Goal: Task Accomplishment & Management: Use online tool/utility

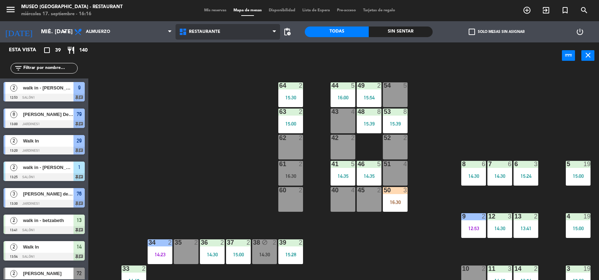
click at [228, 33] on span "Restaurante" at bounding box center [228, 32] width 105 height 16
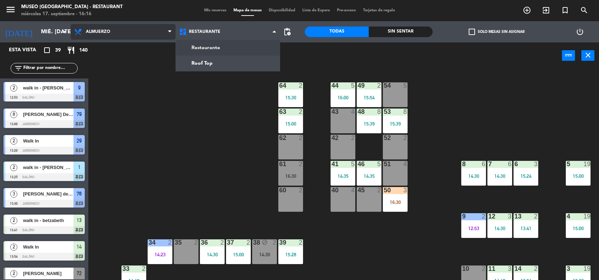
click at [128, 34] on span "Almuerzo" at bounding box center [123, 32] width 105 height 16
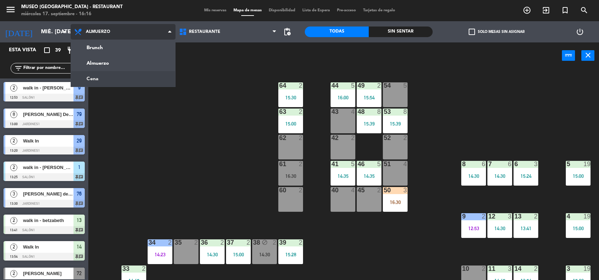
click at [145, 72] on ng-component "menu [GEOGRAPHIC_DATA] - Restaurant miércoles 17. septiembre - 16:16 Mis reserv…" at bounding box center [299, 140] width 599 height 281
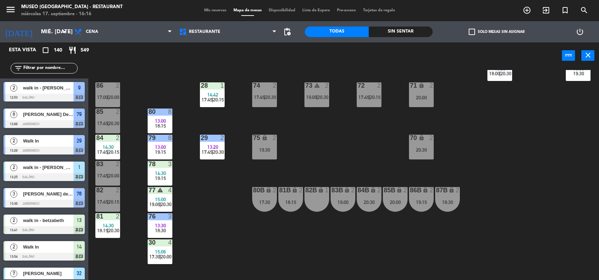
scroll to position [269, 0]
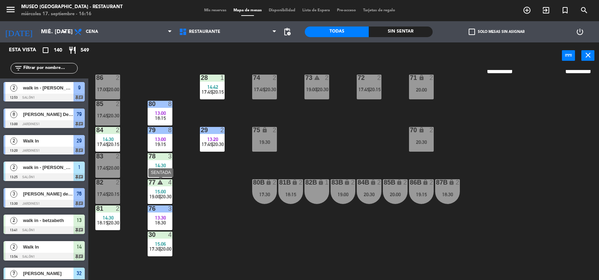
click at [161, 196] on span "|" at bounding box center [160, 197] width 1 height 6
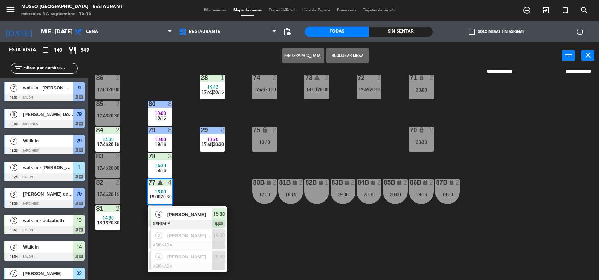
click at [284, 273] on div "44 5 16:00 18:30 49 2 15:54 17:30 | 20:00 54 4 17:30 | 20:00 64 2 15:30 17:30 |…" at bounding box center [346, 175] width 505 height 211
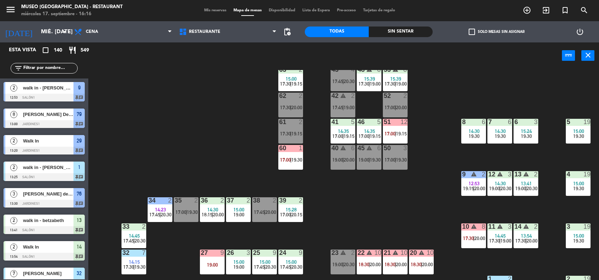
scroll to position [41, 0]
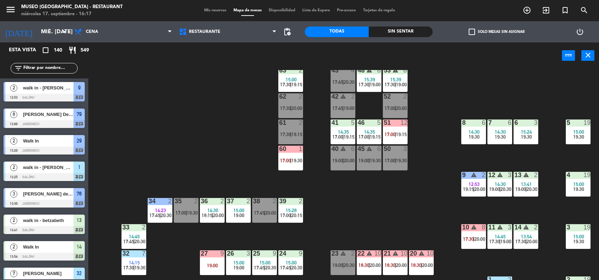
click at [252, 153] on div "44 5 16:00 18:30 49 2 15:54 17:30 | 20:00 54 4 17:30 | 20:00 64 2 15:30 17:30 |…" at bounding box center [346, 175] width 505 height 211
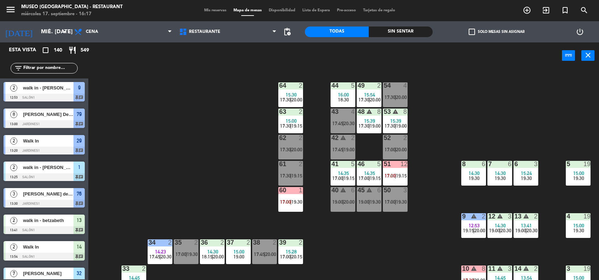
click at [260, 160] on div "44 5 16:00 18:30 49 2 15:54 17:30 | 20:00 54 4 17:30 | 20:00 64 2 15:30 17:30 |…" at bounding box center [346, 175] width 505 height 211
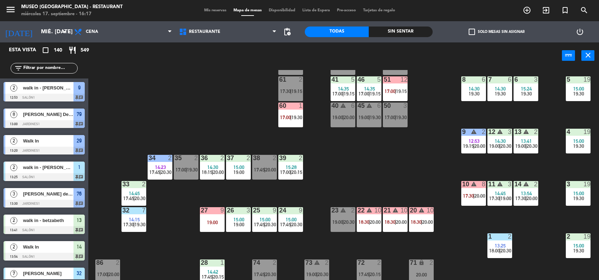
scroll to position [88, 0]
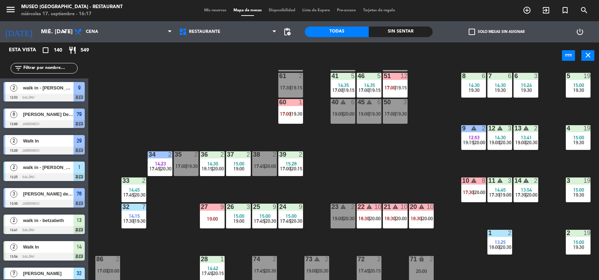
click at [471, 200] on div "10 warning 8 17:30 | 20:00" at bounding box center [473, 189] width 25 height 25
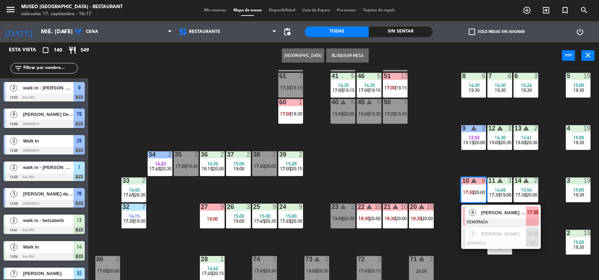
click at [479, 213] on div "8" at bounding box center [472, 212] width 15 height 12
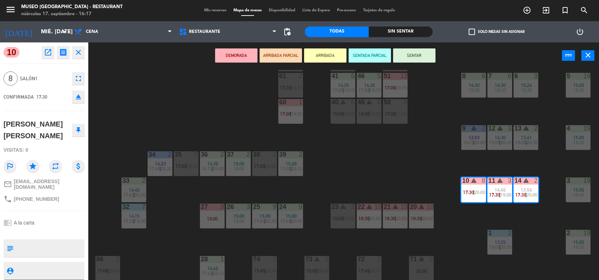
click at [427, 189] on div "44 5 16:00 18:30 49 2 15:54 17:30 | 20:00 54 4 17:30 | 20:00 64 2 15:30 17:30 |…" at bounding box center [346, 175] width 505 height 211
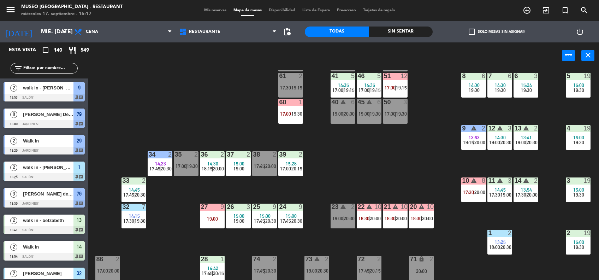
scroll to position [1, 0]
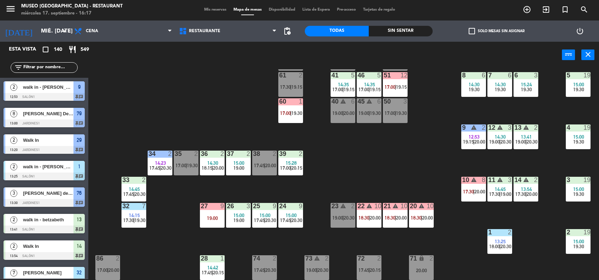
click at [478, 85] on span "14:30" at bounding box center [474, 85] width 11 height 6
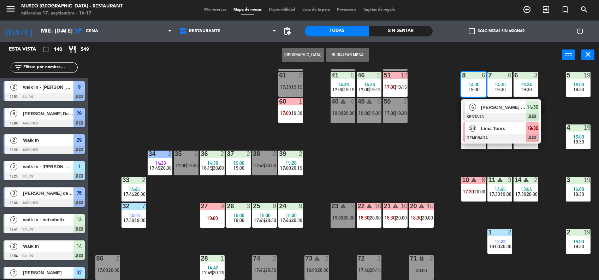
click at [484, 123] on div "Lima Tours" at bounding box center [504, 129] width 46 height 12
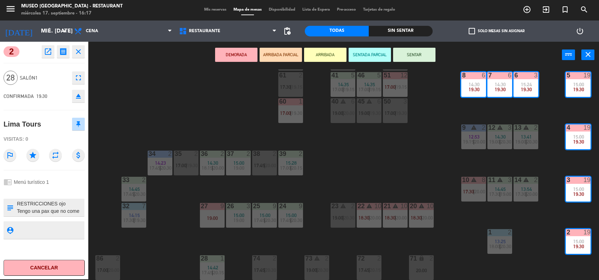
click at [391, 171] on div "44 5 16:00 18:30 49 2 15:54 17:30 | 20:00 54 4 17:30 | 20:00 64 2 15:30 17:30 |…" at bounding box center [346, 174] width 505 height 211
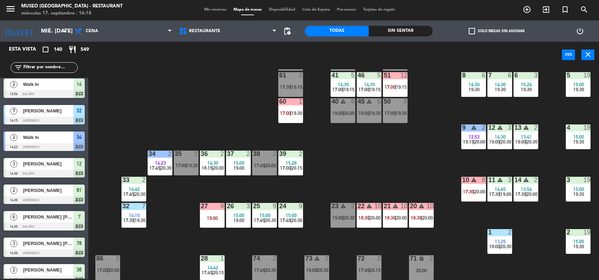
scroll to position [17, 0]
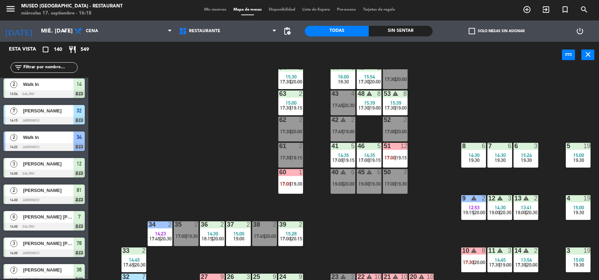
click at [385, 159] on div "17:00 |" at bounding box center [391, 157] width 12 height 5
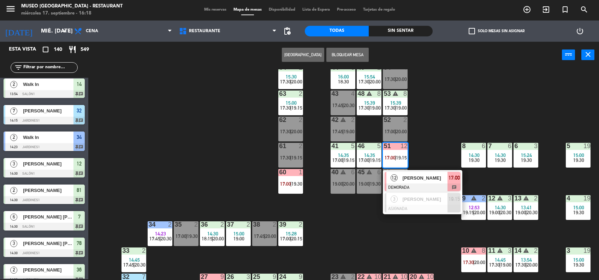
click at [409, 189] on div at bounding box center [423, 187] width 76 height 8
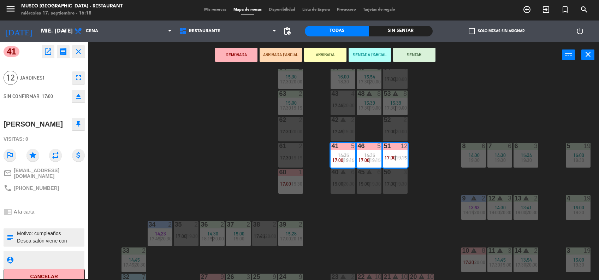
click at [351, 186] on span "20:00" at bounding box center [349, 184] width 11 height 6
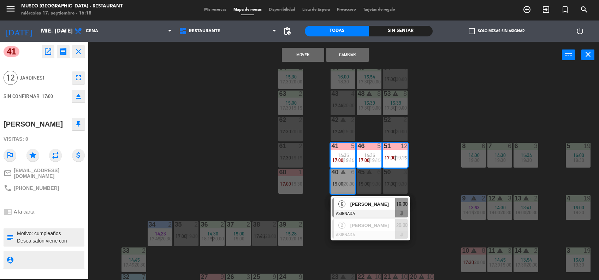
click at [370, 186] on span "19:30" at bounding box center [375, 184] width 11 height 6
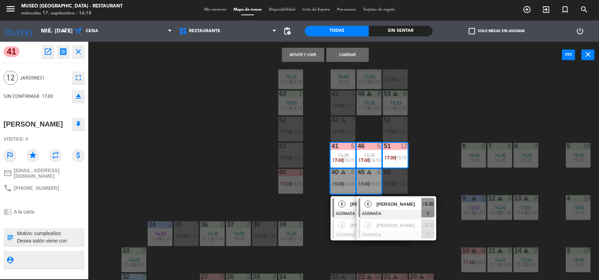
click at [394, 181] on span "17:00" at bounding box center [390, 184] width 11 height 6
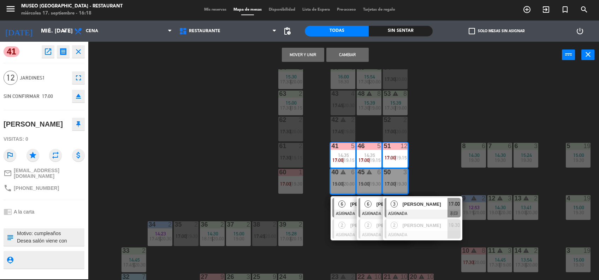
click at [288, 49] on button "Mover y Unir" at bounding box center [303, 55] width 42 height 14
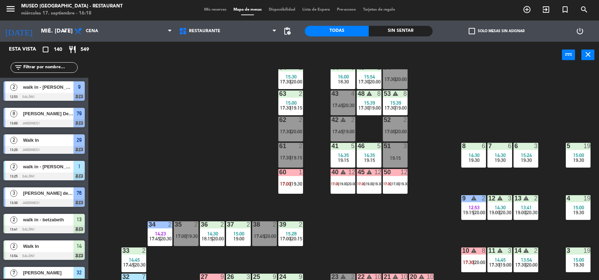
scroll to position [1, 0]
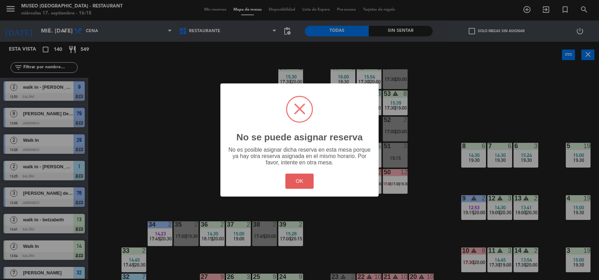
click at [310, 184] on button "OK" at bounding box center [299, 180] width 29 height 15
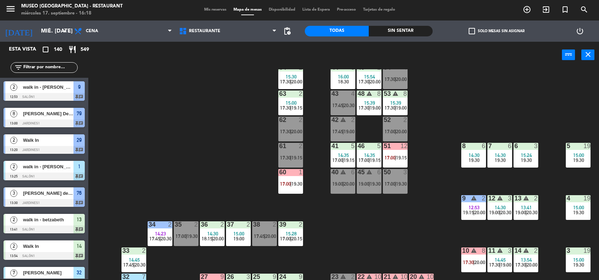
click at [177, 160] on div "44 5 16:00 18:30 49 2 15:54 17:30 | 20:00 54 4 17:30 | 20:00 64 2 15:30 17:30 |…" at bounding box center [346, 174] width 505 height 211
click at [48, 69] on input "text" at bounding box center [50, 68] width 55 height 8
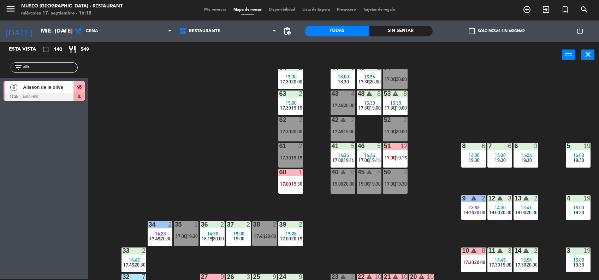
type input "alis"
click at [57, 84] on span "Alisson de la oliva" at bounding box center [48, 86] width 51 height 7
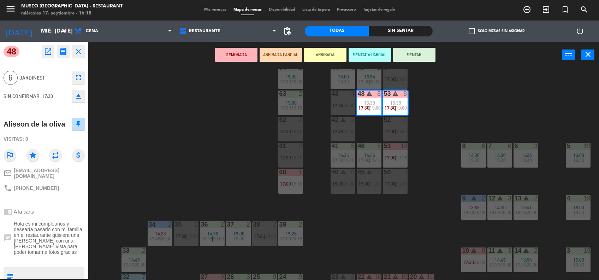
click at [393, 242] on div "44 5 16:00 18:30 49 2 15:54 17:30 | 20:00 54 4 17:30 | 20:00 64 2 15:30 17:30 |…" at bounding box center [346, 174] width 505 height 211
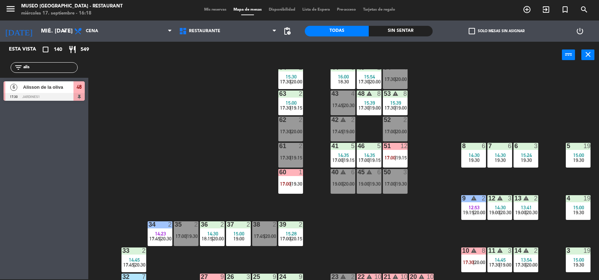
click at [347, 159] on span "19:15" at bounding box center [349, 160] width 11 height 6
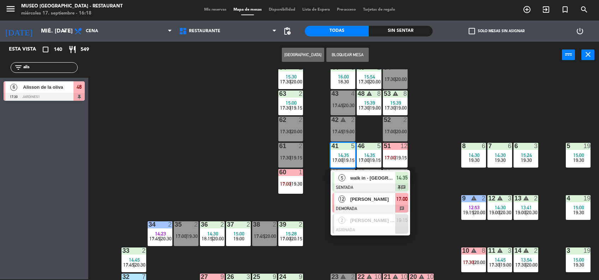
click at [362, 198] on span "[PERSON_NAME]" at bounding box center [373, 198] width 45 height 7
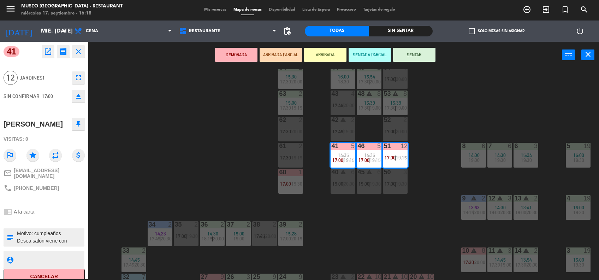
click at [350, 189] on div "40 warning 6 19:00 | 20:00" at bounding box center [343, 181] width 25 height 25
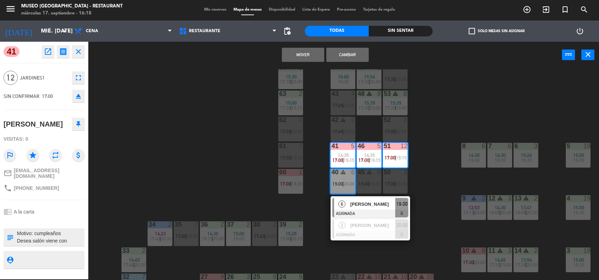
click at [373, 191] on div "45 warning 6 19:00 | 19:30" at bounding box center [369, 181] width 25 height 25
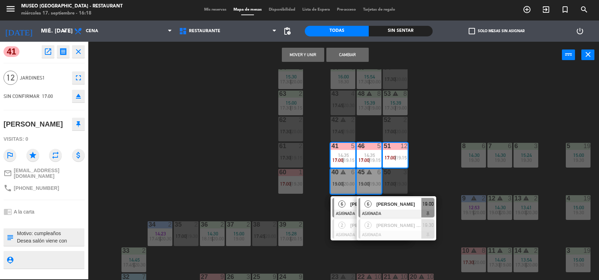
click at [421, 188] on div "44 5 16:00 18:30 49 2 15:54 17:30 | 20:00 54 4 17:30 | 20:00 64 2 15:30 17:30 |…" at bounding box center [346, 174] width 505 height 211
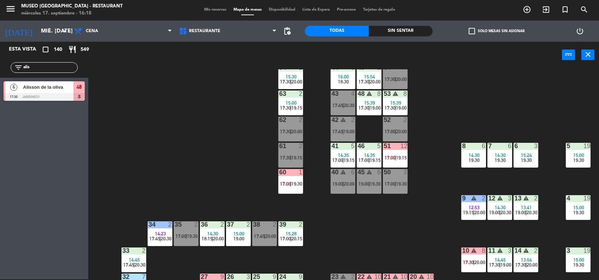
click at [399, 185] on span "19:30" at bounding box center [401, 184] width 11 height 6
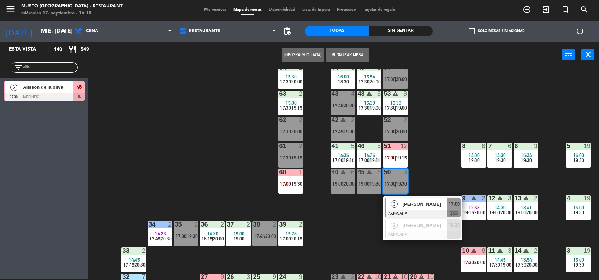
click at [411, 211] on div at bounding box center [423, 214] width 76 height 8
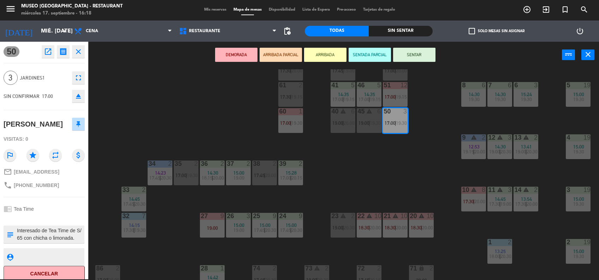
scroll to position [79, 0]
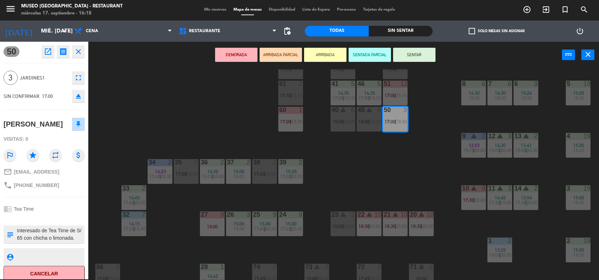
click at [339, 231] on div "23 warning 2 19:00 | 20:30" at bounding box center [343, 223] width 25 height 25
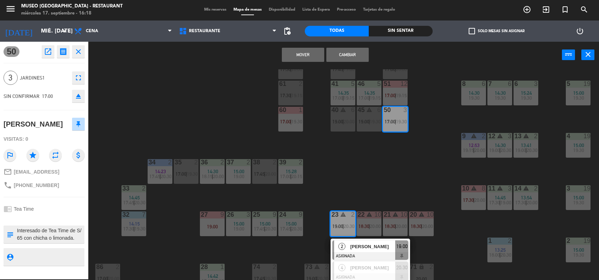
click at [317, 53] on button "Mover" at bounding box center [303, 55] width 42 height 14
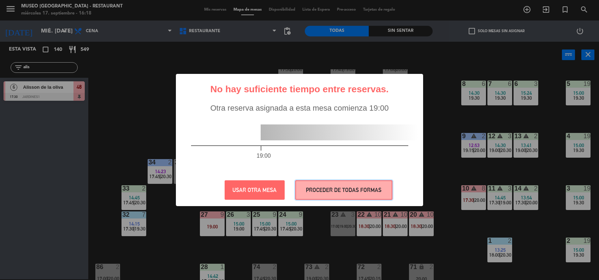
click at [376, 196] on button "PROCEDER DE TODAS FORMAS" at bounding box center [343, 189] width 97 height 19
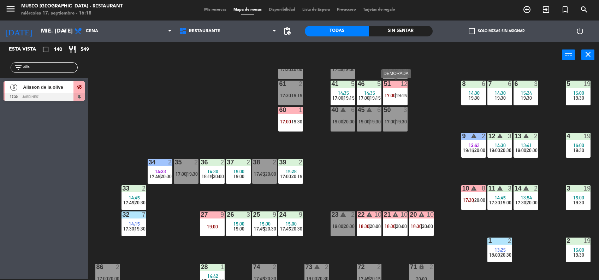
click at [398, 98] on div "51 12 17:00 | 19:15" at bounding box center [395, 93] width 25 height 25
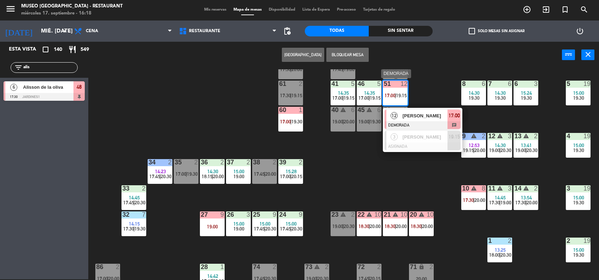
click at [403, 110] on div "[PERSON_NAME]" at bounding box center [425, 116] width 46 height 12
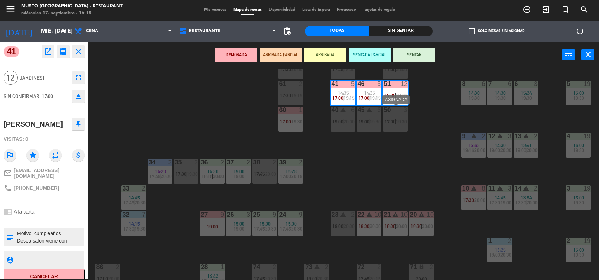
click at [400, 115] on div "50 3 17:00 | 19:30" at bounding box center [395, 119] width 25 height 25
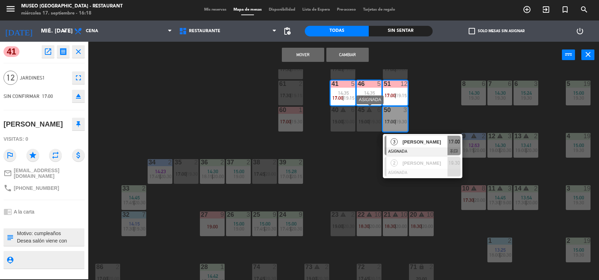
click at [365, 114] on div "45 warning 6 19:00 | 19:30" at bounding box center [369, 119] width 25 height 25
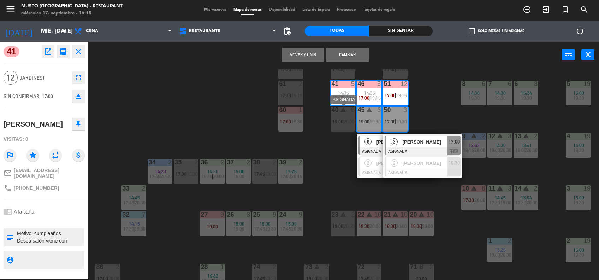
click at [345, 113] on div "40 warning 6 19:00 | 20:00" at bounding box center [343, 119] width 25 height 25
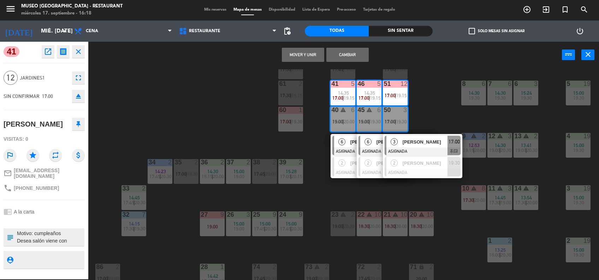
click at [307, 52] on button "Mover y Unir" at bounding box center [303, 55] width 42 height 14
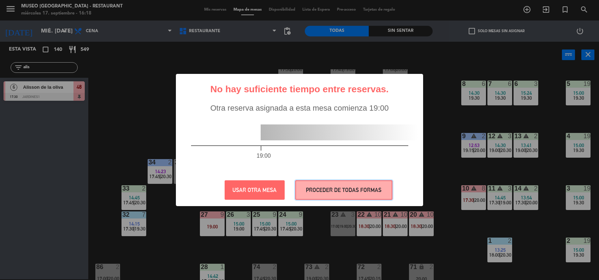
click at [377, 188] on button "PROCEDER DE TODAS FORMAS" at bounding box center [343, 189] width 97 height 19
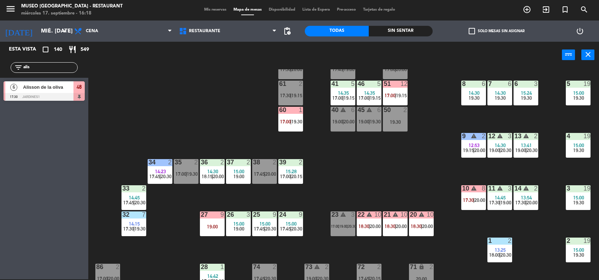
scroll to position [0, 0]
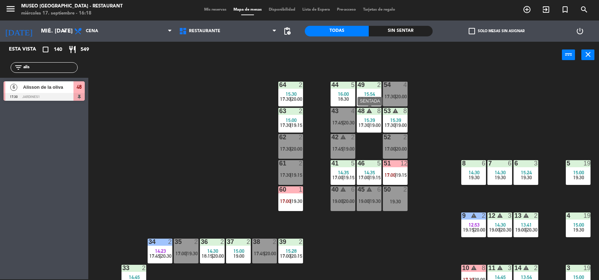
click at [375, 121] on div "15:39" at bounding box center [369, 120] width 25 height 5
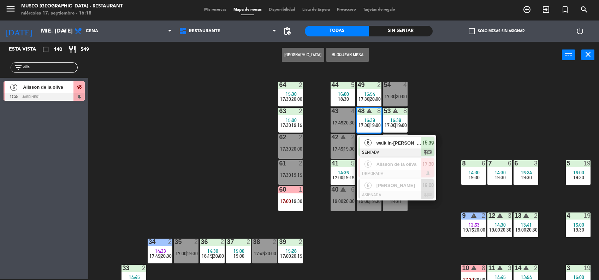
click at [406, 254] on div "44 5 16:00 18:30 49 2 15:54 17:30 | 20:00 54 4 17:30 | 20:00 64 2 15:30 17:30 |…" at bounding box center [346, 174] width 505 height 211
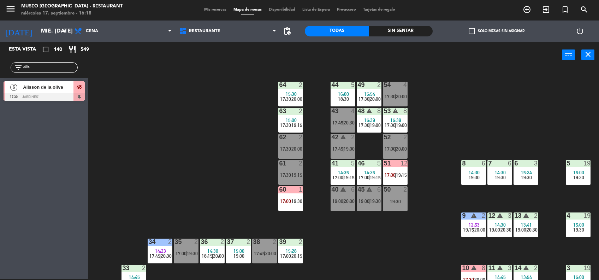
click at [366, 177] on span "17:00" at bounding box center [364, 178] width 11 height 6
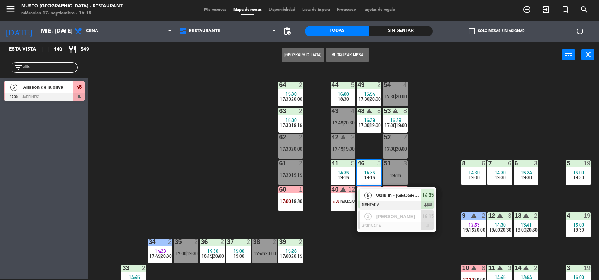
click at [429, 120] on div "44 5 16:00 18:30 49 2 15:54 17:30 | 20:00 54 4 17:30 | 20:00 64 2 15:30 17:30 |…" at bounding box center [346, 174] width 505 height 211
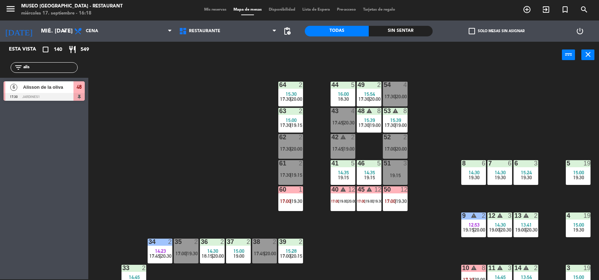
click at [375, 118] on div "15:39" at bounding box center [369, 120] width 25 height 5
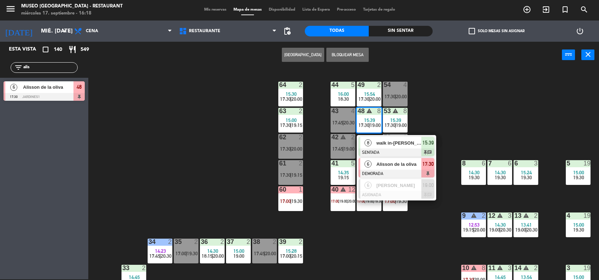
click at [382, 166] on span "Alisson de la oliva" at bounding box center [399, 163] width 45 height 7
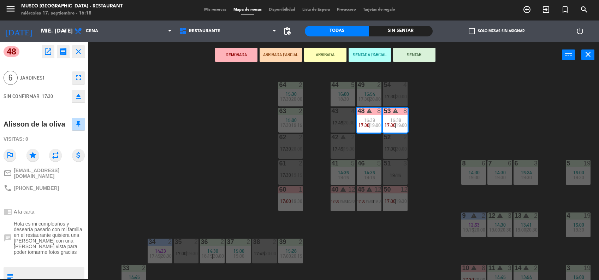
click at [366, 176] on span "19:15" at bounding box center [369, 178] width 11 height 6
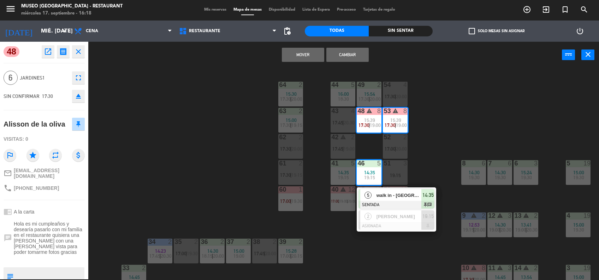
click at [338, 172] on span "14:35" at bounding box center [343, 173] width 11 height 6
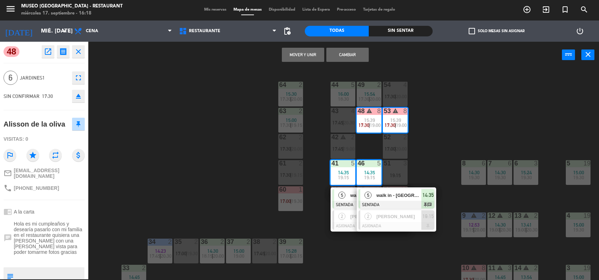
click at [295, 51] on button "Mover y Unir" at bounding box center [303, 55] width 42 height 14
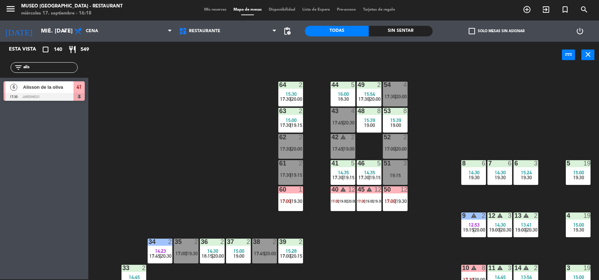
click at [253, 173] on div "44 5 16:00 18:30 49 2 15:54 17:30 | 20:00 54 4 17:30 | 20:00 64 2 15:30 17:30 |…" at bounding box center [346, 174] width 505 height 211
click at [65, 64] on input "alis" at bounding box center [50, 68] width 55 height 8
type input "hen"
click at [67, 87] on span "[PERSON_NAME]" at bounding box center [48, 86] width 51 height 7
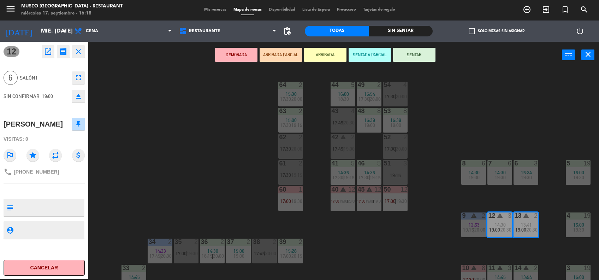
click at [376, 113] on div "8" at bounding box center [381, 111] width 12 height 6
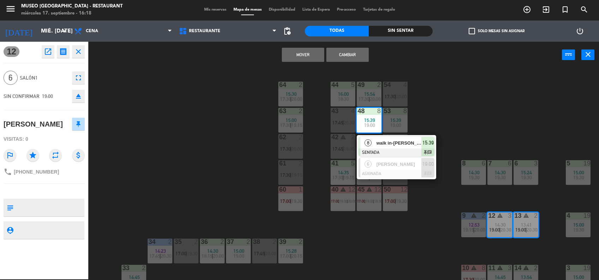
click at [391, 121] on span "15:39" at bounding box center [395, 120] width 11 height 6
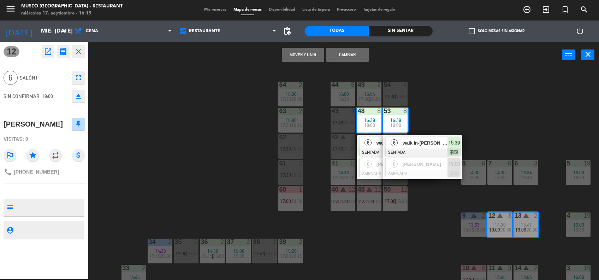
click at [302, 58] on button "Mover y Unir" at bounding box center [303, 55] width 42 height 14
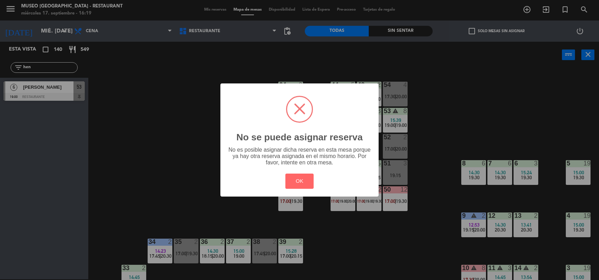
click at [446, 163] on div "? ! i No se puede asignar reserva × No es posible asignar dicha reserva en esta…" at bounding box center [299, 140] width 599 height 280
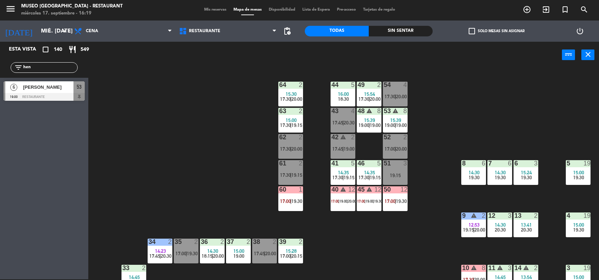
click at [371, 118] on span "15:39" at bounding box center [369, 120] width 11 height 6
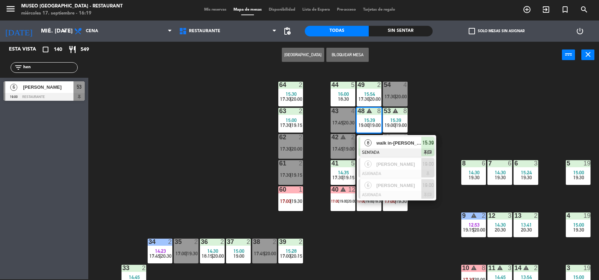
click at [432, 240] on div "44 5 16:00 18:30 49 2 15:54 17:30 | 20:00 54 4 17:30 | 20:00 64 2 15:30 17:30 |…" at bounding box center [346, 174] width 505 height 211
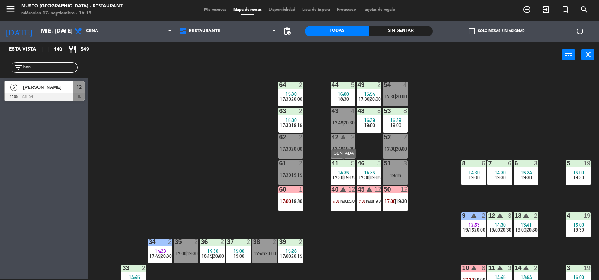
click at [342, 167] on div "41 5 14:35 17:30 | 19:15" at bounding box center [343, 172] width 25 height 25
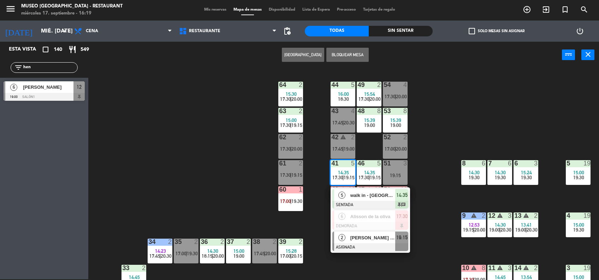
click at [382, 252] on div "2 [PERSON_NAME] [PERSON_NAME] ASIGNADA 19:15" at bounding box center [370, 241] width 79 height 23
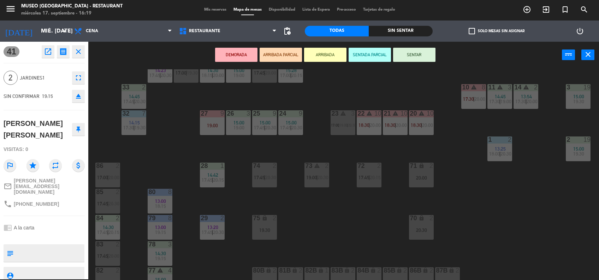
scroll to position [268, 0]
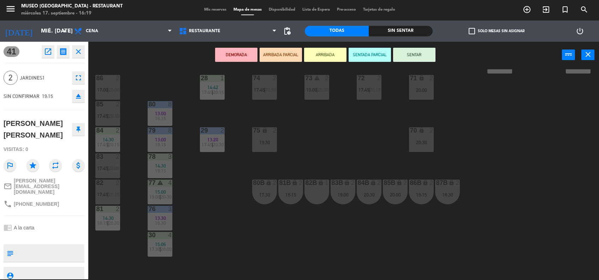
click at [310, 198] on div "82B lock 1" at bounding box center [317, 191] width 25 height 25
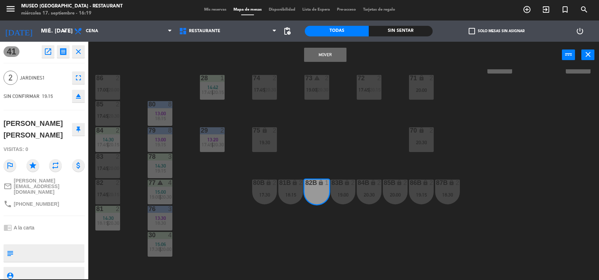
click at [324, 54] on button "Mover" at bounding box center [325, 55] width 42 height 14
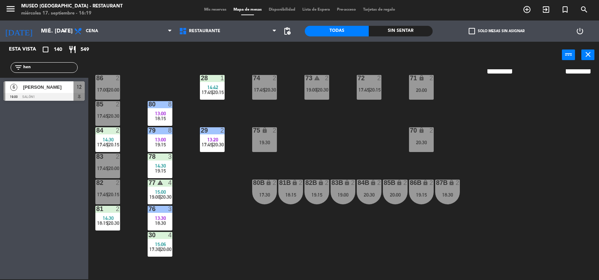
scroll to position [0, 0]
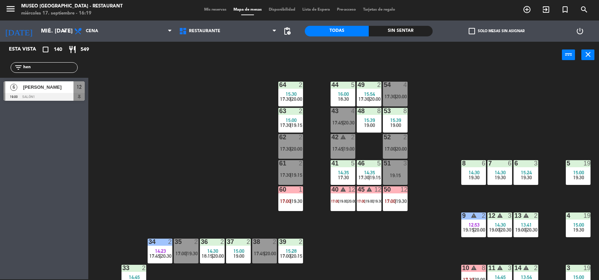
click at [363, 177] on span "17:30" at bounding box center [364, 178] width 11 height 6
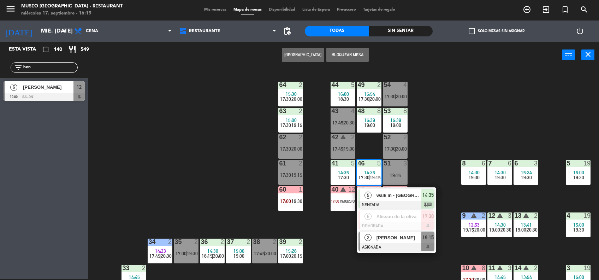
click at [389, 238] on span "[PERSON_NAME]" at bounding box center [399, 237] width 45 height 7
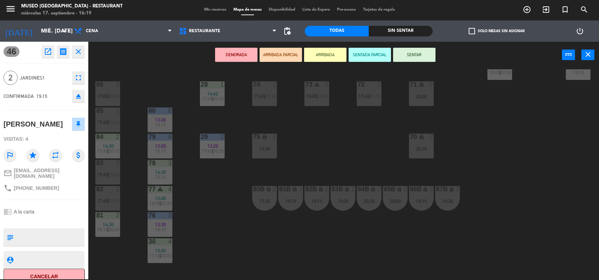
scroll to position [263, 0]
click at [375, 201] on div "20:30" at bounding box center [369, 200] width 25 height 5
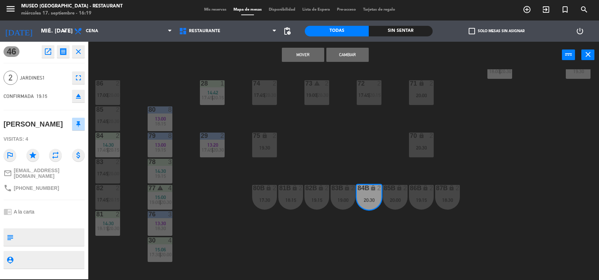
click at [300, 56] on button "Mover" at bounding box center [303, 55] width 42 height 14
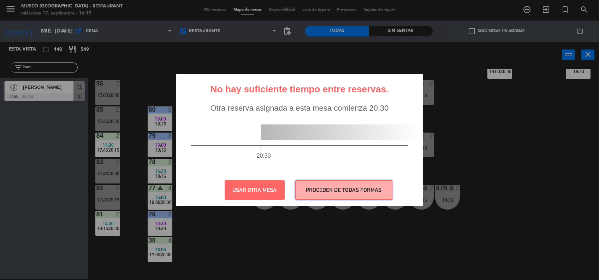
click at [348, 185] on button "PROCEDER DE TODAS FORMAS" at bounding box center [343, 189] width 97 height 19
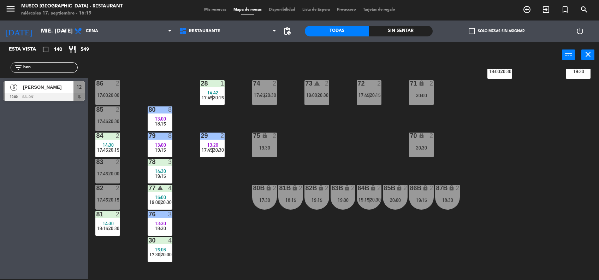
scroll to position [0, 0]
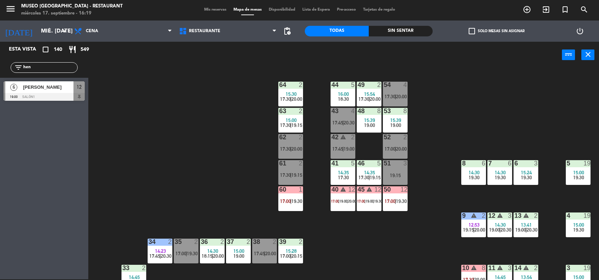
click at [370, 122] on span "19:00" at bounding box center [369, 125] width 11 height 6
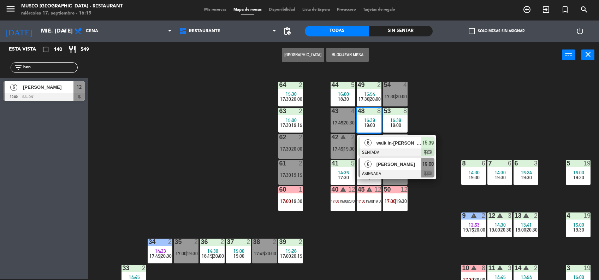
click at [386, 165] on span "[PERSON_NAME]" at bounding box center [399, 163] width 45 height 7
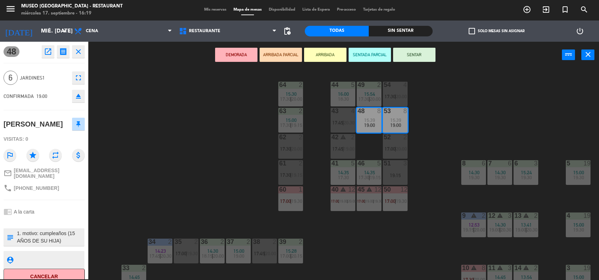
click at [345, 175] on span "17:30" at bounding box center [343, 178] width 11 height 6
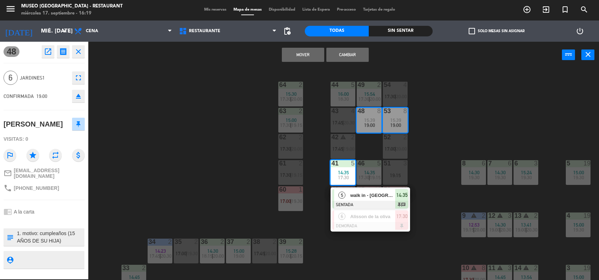
click at [373, 185] on div "44 5 16:00 18:30 49 2 15:54 17:30 | 20:00 54 4 17:30 | 20:00 64 2 15:30 17:30 |…" at bounding box center [346, 174] width 505 height 211
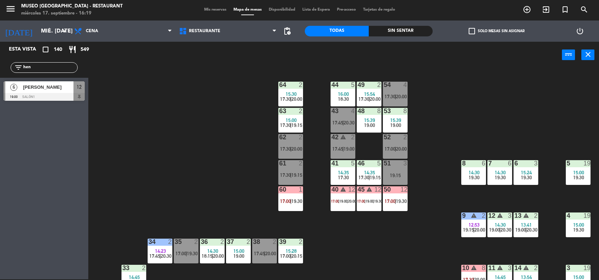
click at [377, 110] on div "8" at bounding box center [381, 111] width 12 height 6
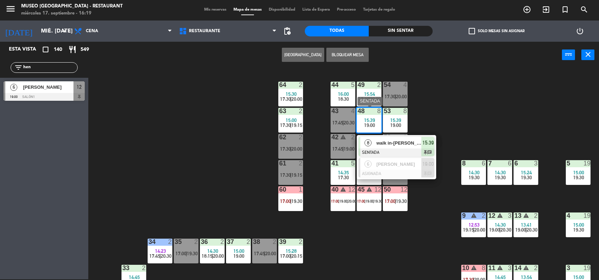
click at [379, 169] on div "[PERSON_NAME]" at bounding box center [399, 164] width 46 height 12
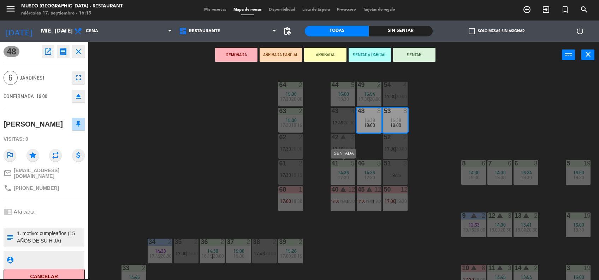
click at [341, 173] on span "14:35" at bounding box center [343, 173] width 11 height 6
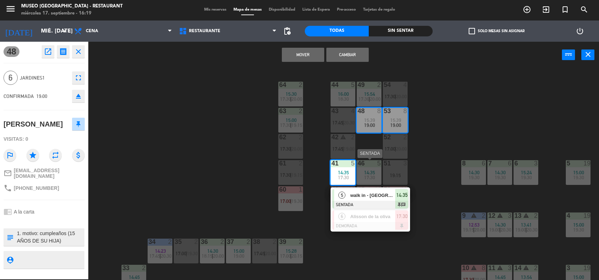
click at [363, 177] on div "17:30" at bounding box center [369, 177] width 25 height 5
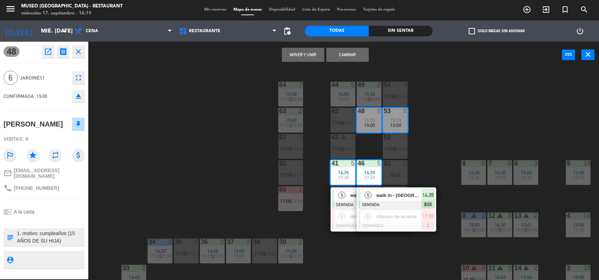
click at [300, 57] on button "Mover y Unir" at bounding box center [303, 55] width 42 height 14
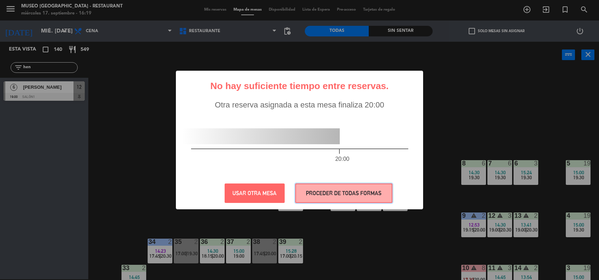
click at [354, 193] on button "PROCEDER DE TODAS FORMAS" at bounding box center [343, 192] width 97 height 19
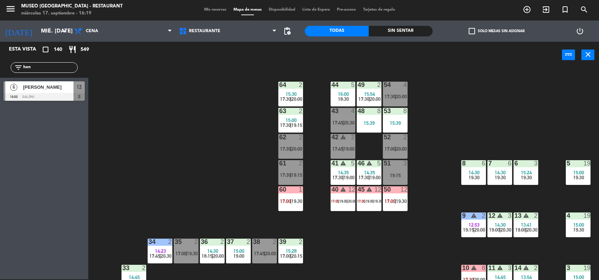
click at [219, 198] on div "44 5 16:00 18:30 49 2 15:54 17:30 | 20:00 54 4 17:30 | 20:00 64 2 15:30 17:30 |…" at bounding box center [346, 174] width 505 height 211
click at [370, 199] on span "19:00" at bounding box center [370, 201] width 8 height 4
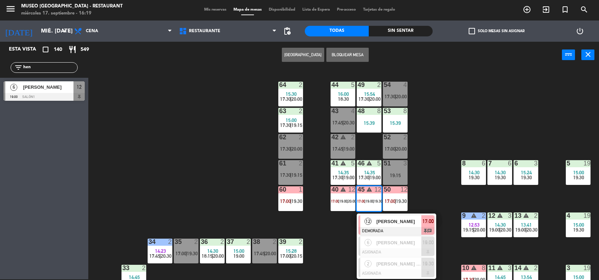
click at [345, 224] on div "44 5 16:00 18:30 49 2 15:54 17:30 | 20:00 54 4 17:30 | 20:00 64 2 15:30 17:30 |…" at bounding box center [346, 174] width 505 height 211
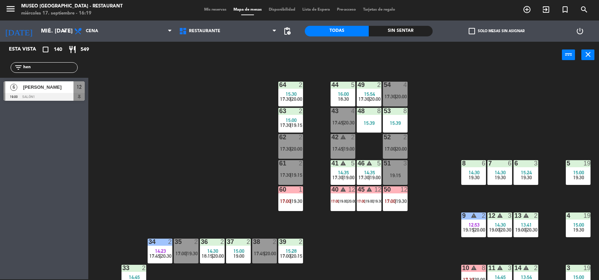
click at [343, 201] on span "19:00" at bounding box center [344, 201] width 8 height 4
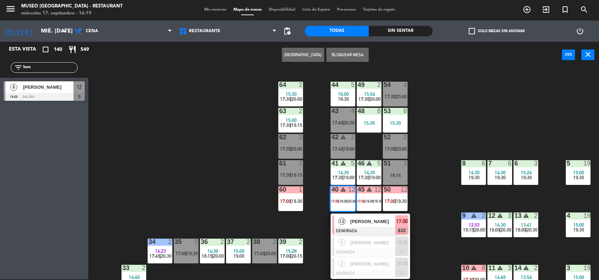
click at [212, 201] on div "44 5 16:00 18:30 49 2 15:54 17:30 | 20:00 54 4 17:30 | 20:00 64 2 15:30 17:30 |…" at bounding box center [346, 174] width 505 height 211
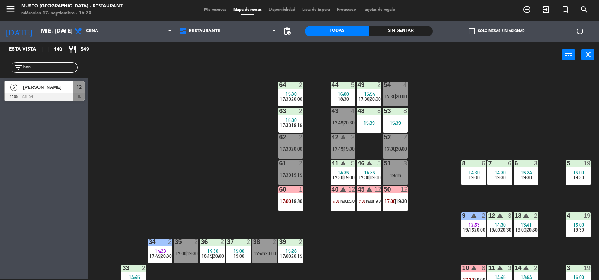
click at [390, 227] on div "44 5 16:00 18:30 49 2 15:54 17:30 | 20:00 54 4 17:30 | 20:00 64 2 15:30 17:30 |…" at bounding box center [346, 174] width 505 height 211
click at [57, 70] on input "hen" at bounding box center [50, 68] width 55 height 8
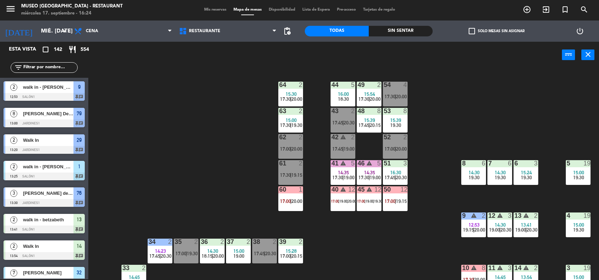
click at [381, 26] on div "Sin sentar" at bounding box center [401, 31] width 64 height 11
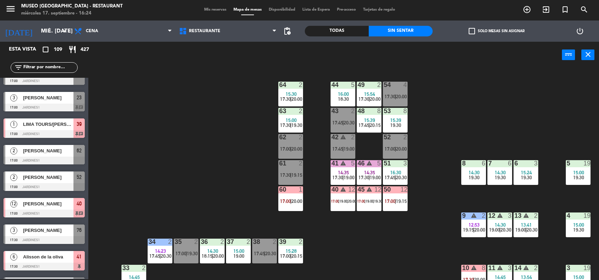
scroll to position [18, 0]
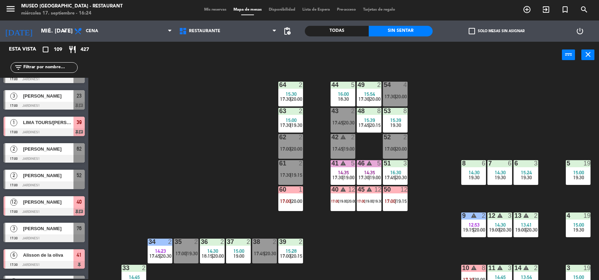
click at [68, 122] on span "LIMA TOURS/[PERSON_NAME][GEOGRAPHIC_DATA]" at bounding box center [48, 122] width 51 height 7
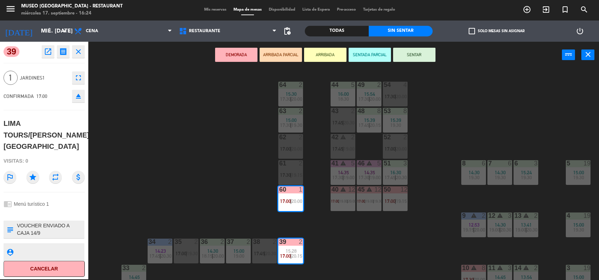
click at [208, 211] on div "44 5 16:00 18:30 49 2 15:54 17:30 | 20:00 54 4 17:30 | 20:00 64 2 15:30 17:30 |…" at bounding box center [346, 174] width 505 height 211
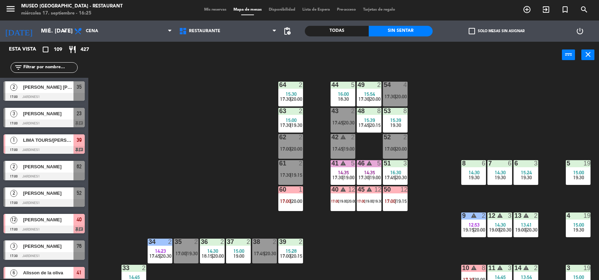
click at [290, 203] on span "17:00" at bounding box center [285, 201] width 11 height 6
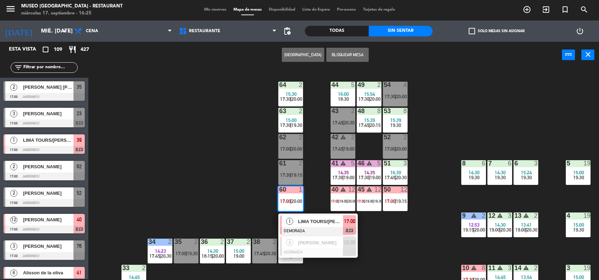
click at [300, 217] on div "LIMA TOURS/[PERSON_NAME][GEOGRAPHIC_DATA]" at bounding box center [321, 222] width 46 height 12
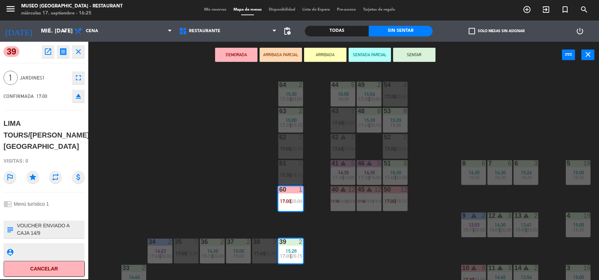
click at [76, 93] on icon "eject" at bounding box center [78, 96] width 8 height 8
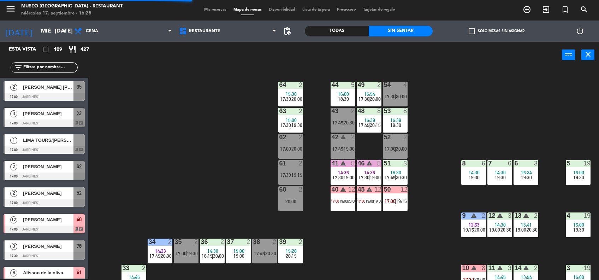
click at [48, 69] on input "text" at bounding box center [50, 68] width 55 height 8
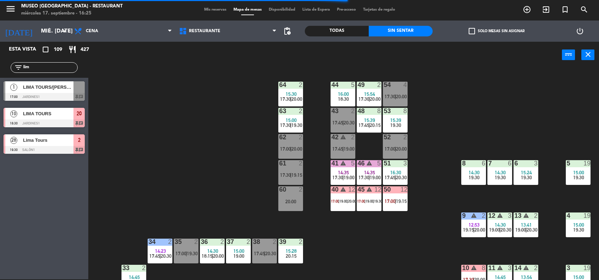
type input "lim"
click at [55, 92] on div "LIMA TOURS/[PERSON_NAME][GEOGRAPHIC_DATA]" at bounding box center [47, 87] width 51 height 12
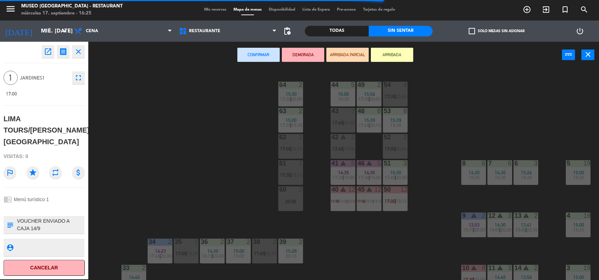
click at [293, 199] on div "20:00" at bounding box center [290, 201] width 25 height 5
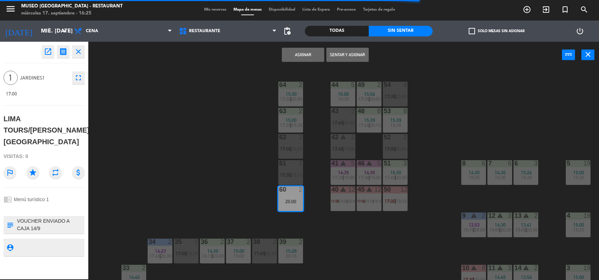
click at [315, 51] on button "Asignar" at bounding box center [303, 55] width 42 height 14
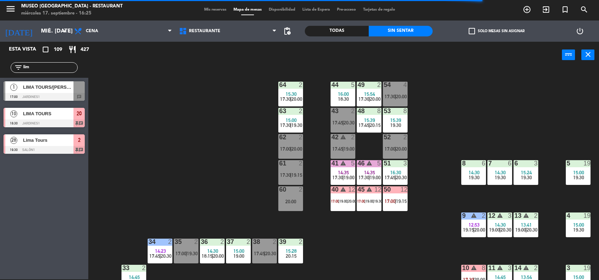
click at [74, 98] on div at bounding box center [44, 97] width 81 height 8
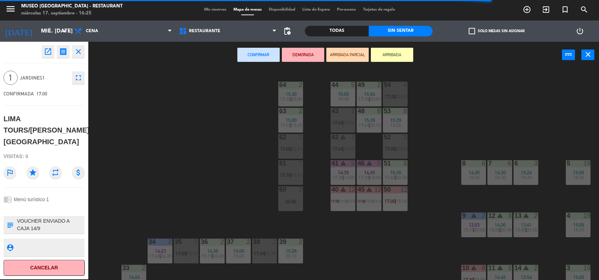
click at [290, 57] on button "DEMORADA" at bounding box center [303, 55] width 42 height 14
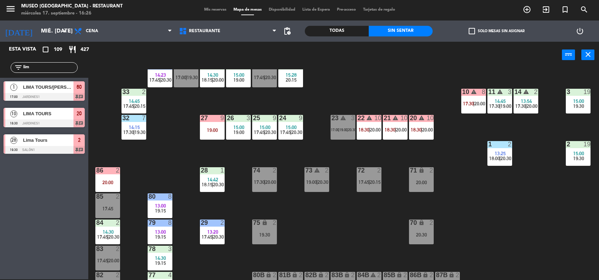
scroll to position [176, 0]
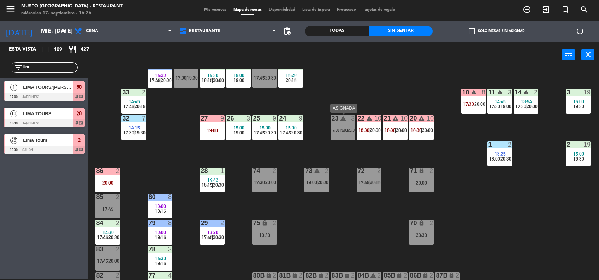
click at [333, 135] on div "23 warning 3 17:00 | 19:00 | 20:30" at bounding box center [343, 127] width 25 height 25
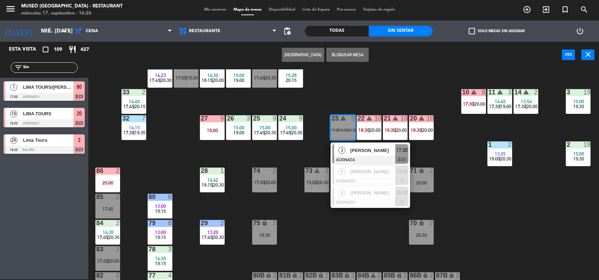
click at [352, 157] on div at bounding box center [370, 160] width 76 height 8
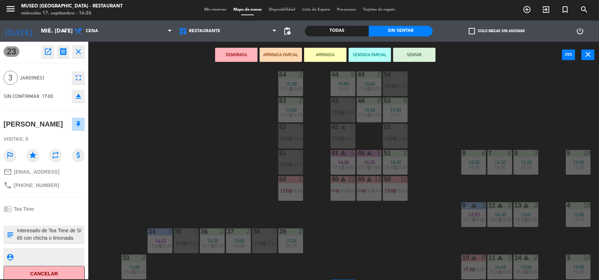
scroll to position [0, 0]
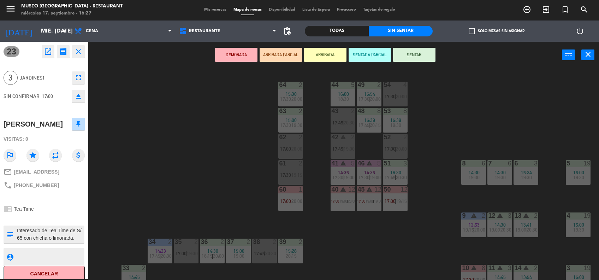
click at [236, 133] on div "44 5 16:00 18:30 49 2 15:54 17:30 | 20:00 54 4 17:30 | 20:00 64 2 15:30 17:30 |…" at bounding box center [346, 174] width 505 height 211
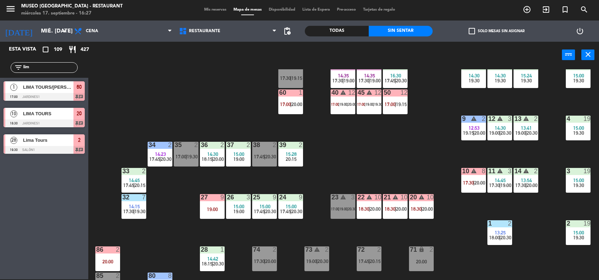
scroll to position [122, 0]
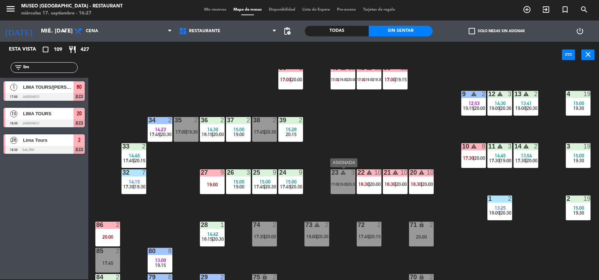
click at [343, 189] on div "23 warning 3 17:00 | 19:00 | 20:30" at bounding box center [343, 181] width 25 height 25
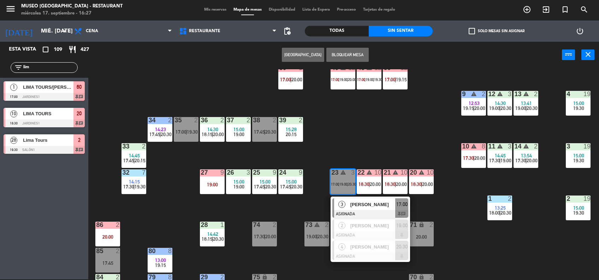
click at [212, 83] on div "44 5 16:00 18:30 49 2 15:54 17:30 | 20:00 54 4 17:30 | 20:00 64 2 15:30 17:30 |…" at bounding box center [346, 174] width 505 height 211
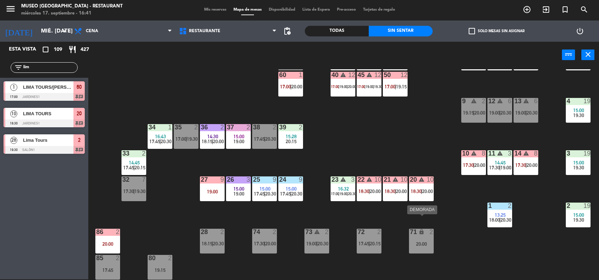
scroll to position [69, 0]
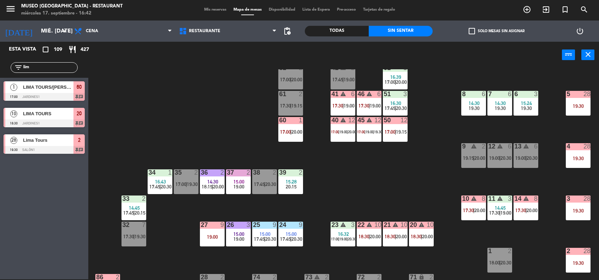
click at [343, 31] on div "Todas" at bounding box center [337, 31] width 64 height 11
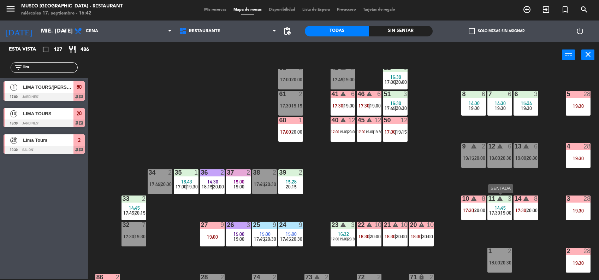
click at [506, 219] on div "11 warning 3 14:45 17:30 | 19:00" at bounding box center [500, 207] width 25 height 25
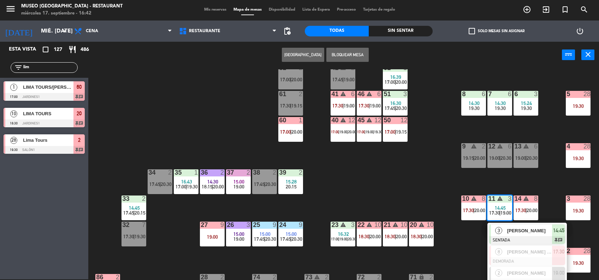
click at [514, 240] on div at bounding box center [527, 240] width 76 height 8
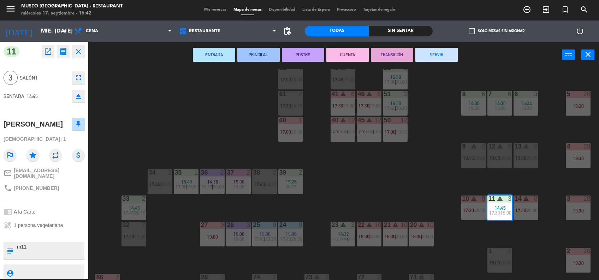
click at [394, 52] on button "TRANSICIÓN" at bounding box center [392, 55] width 42 height 14
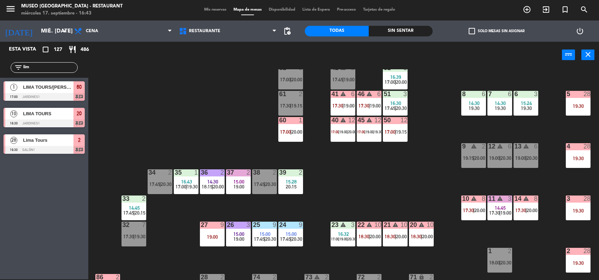
click at [424, 179] on div "44 5 16:00 18:30 49 2 15:54 17:30 | 20:00 54 4 17:30 | 20:00 64 2 15:30 17:30 |…" at bounding box center [346, 174] width 505 height 211
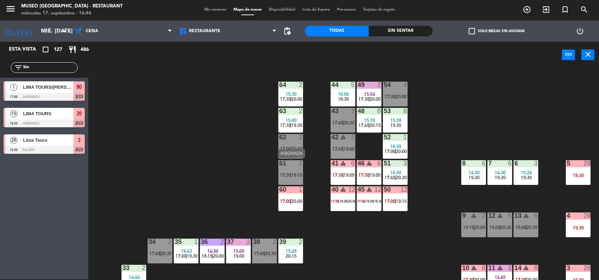
click at [288, 174] on span "17:30" at bounding box center [285, 175] width 11 height 6
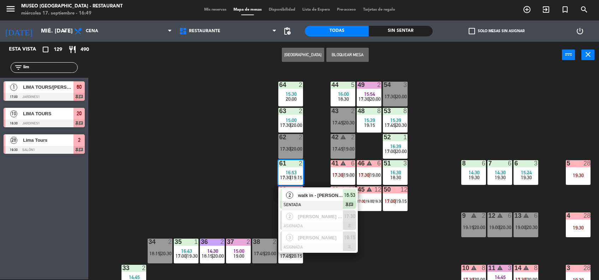
click at [52, 63] on div "filter_list lim" at bounding box center [44, 67] width 67 height 11
click at [53, 65] on input "lim" at bounding box center [50, 68] width 55 height 8
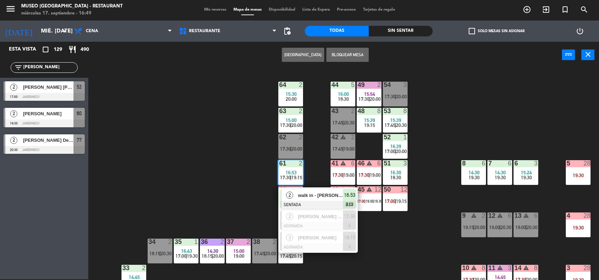
type input "[PERSON_NAME]"
click at [64, 85] on span "[PERSON_NAME] [PERSON_NAME]" at bounding box center [48, 86] width 51 height 7
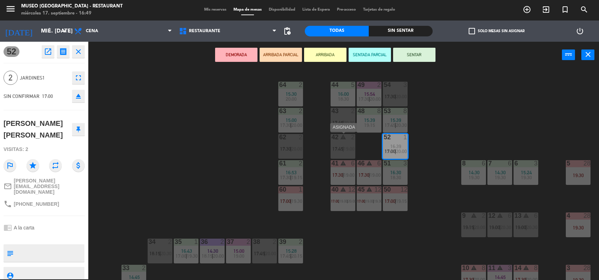
click at [348, 153] on div "42 warning 2 17:45 | 19:00" at bounding box center [343, 146] width 25 height 25
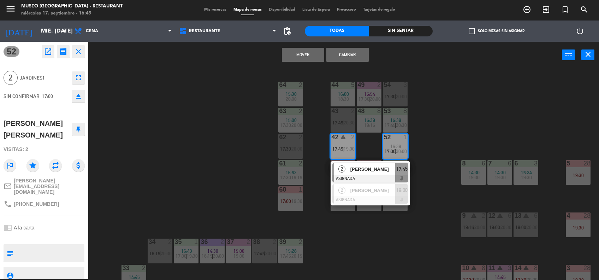
click at [359, 51] on button "Cambiar" at bounding box center [347, 55] width 42 height 14
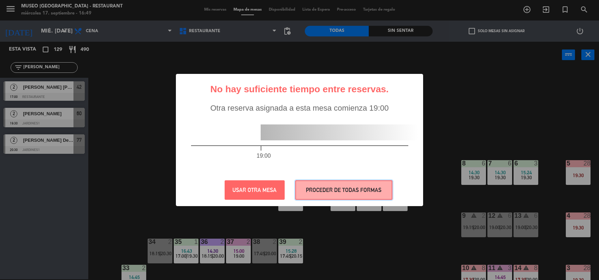
click at [359, 184] on button "PROCEDER DE TODAS FORMAS" at bounding box center [343, 189] width 97 height 19
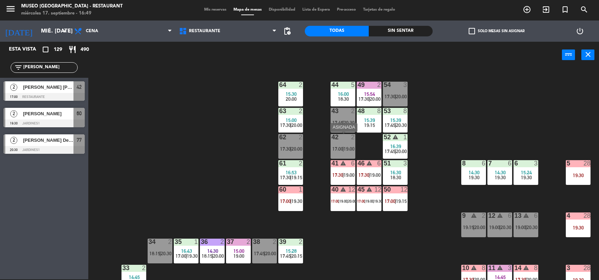
click at [351, 146] on span "19:00" at bounding box center [349, 149] width 11 height 6
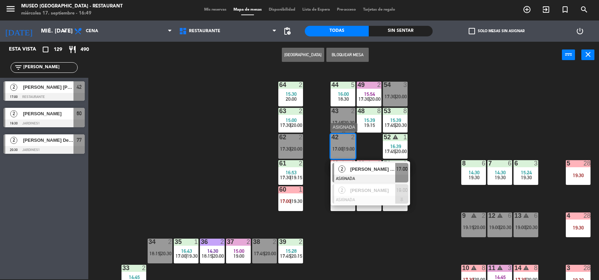
click at [365, 171] on span "[PERSON_NAME] [PERSON_NAME]" at bounding box center [373, 168] width 45 height 7
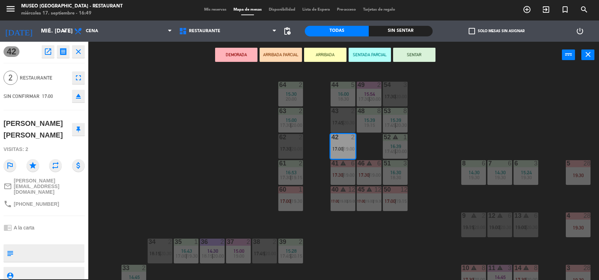
click at [66, 246] on textarea at bounding box center [49, 253] width 67 height 15
type textarea "m42 cumpleaños"
click at [61, 221] on div "chrome_reader_mode A la carta" at bounding box center [44, 227] width 81 height 13
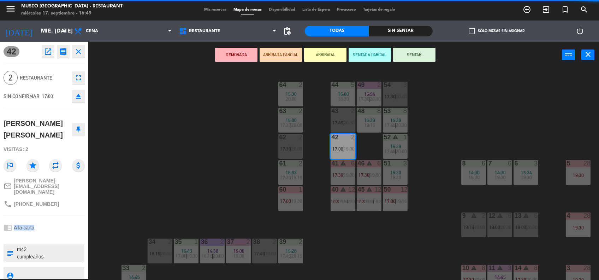
click at [61, 221] on div "chrome_reader_mode A la carta" at bounding box center [44, 227] width 81 height 13
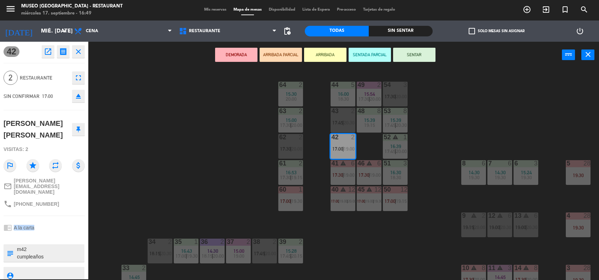
click at [61, 221] on div "chrome_reader_mode A la carta" at bounding box center [44, 227] width 81 height 13
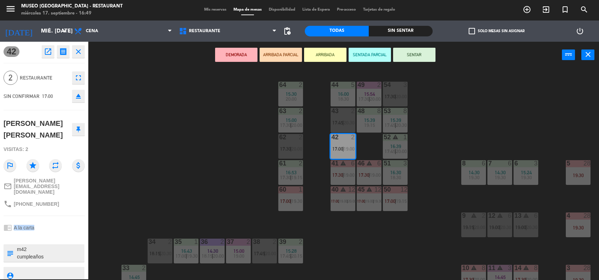
click at [426, 53] on button "SENTAR" at bounding box center [414, 55] width 42 height 14
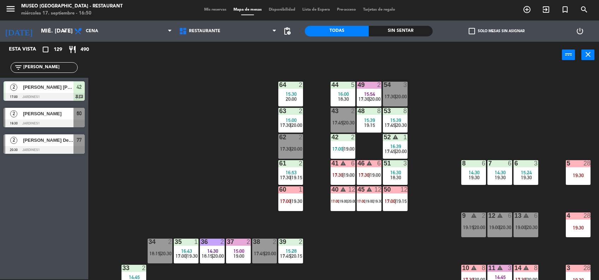
click at [438, 255] on div "44 5 16:00 18:30 49 2 15:54 17:30 | 20:00 54 3 17:30 | 20:00 64 2 15:30 20:00 4…" at bounding box center [346, 174] width 505 height 211
click at [339, 148] on span "17:00" at bounding box center [337, 149] width 11 height 6
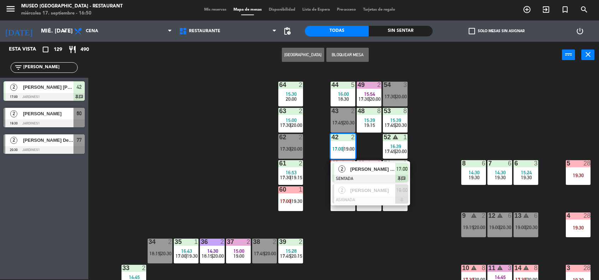
click at [355, 173] on div "[PERSON_NAME] [PERSON_NAME]" at bounding box center [373, 169] width 46 height 12
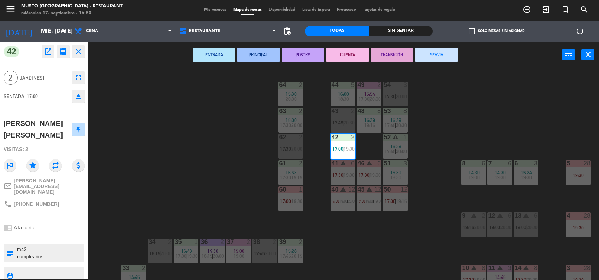
click at [280, 145] on div "62 2 17:30 | 20:00" at bounding box center [290, 146] width 25 height 25
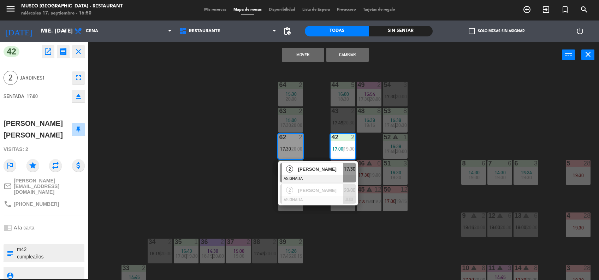
click at [341, 54] on button "Cambiar" at bounding box center [347, 55] width 42 height 14
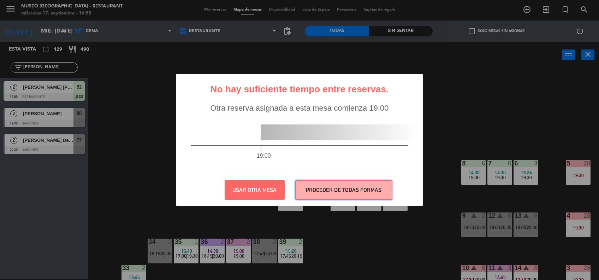
click at [349, 183] on button "PROCEDER DE TODAS FORMAS" at bounding box center [343, 189] width 97 height 19
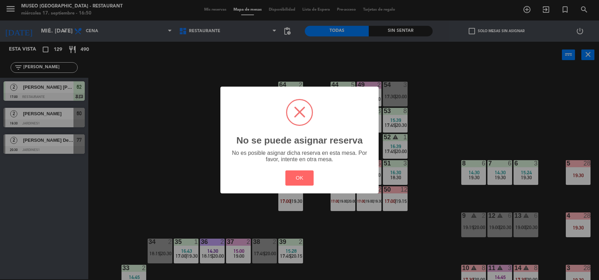
click at [301, 143] on h2 "No se puede asignar reserva" at bounding box center [299, 140] width 126 height 11
click at [304, 172] on button "OK" at bounding box center [299, 177] width 29 height 15
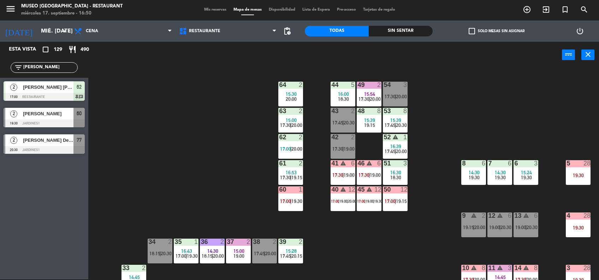
click at [243, 157] on div "44 5 16:00 18:30 49 2 15:54 17:30 | 20:00 54 3 17:30 | 20:00 64 2 15:30 20:00 4…" at bounding box center [346, 174] width 505 height 211
drag, startPoint x: 243, startPoint y: 157, endPoint x: 292, endPoint y: 150, distance: 49.7
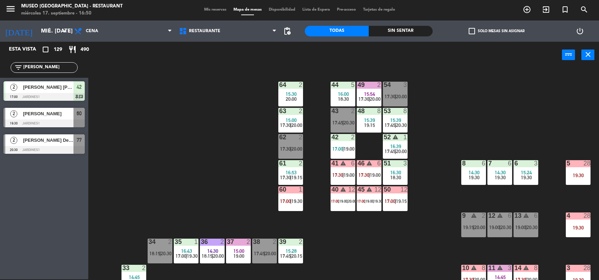
click at [292, 150] on div "17:30 | 20:00" at bounding box center [291, 148] width 22 height 5
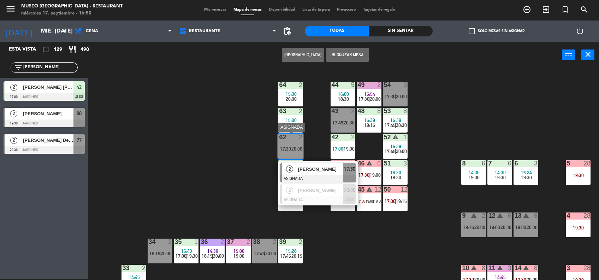
click at [299, 161] on div "2 [PERSON_NAME] ASIGNADA 17:30" at bounding box center [317, 172] width 79 height 23
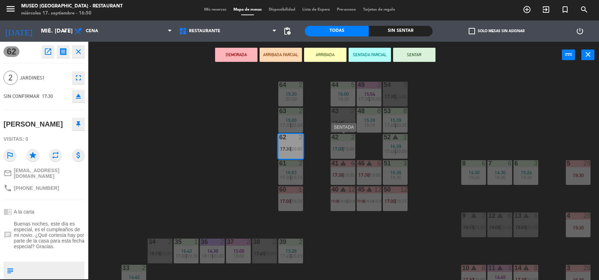
click at [341, 147] on span "17:00" at bounding box center [337, 149] width 11 height 6
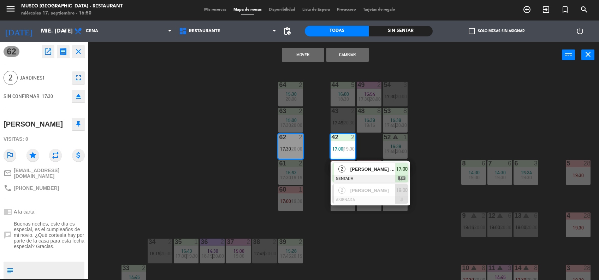
click at [345, 51] on button "Cambiar" at bounding box center [347, 55] width 42 height 14
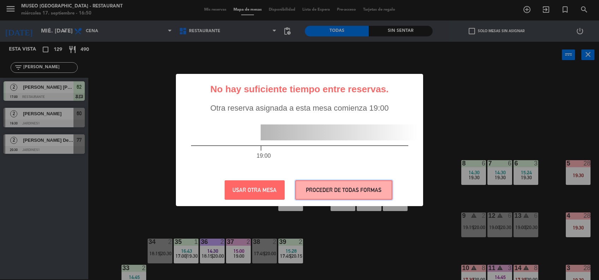
click at [319, 183] on button "PROCEDER DE TODAS FORMAS" at bounding box center [343, 189] width 97 height 19
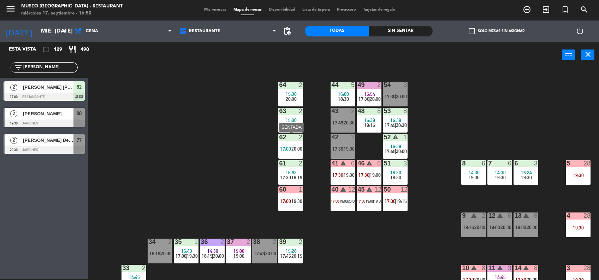
click at [297, 152] on div "62 2 17:00 | 20:00" at bounding box center [290, 146] width 25 height 25
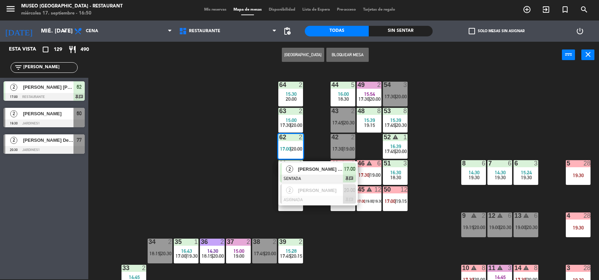
click at [307, 172] on div "[PERSON_NAME] [PERSON_NAME]" at bounding box center [321, 169] width 46 height 12
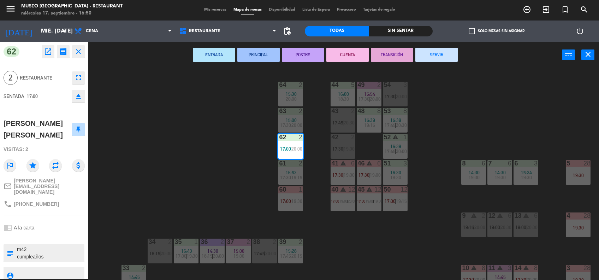
click at [30, 246] on textarea at bounding box center [49, 253] width 67 height 15
type textarea "m62 cumpleaños"
click at [64, 234] on div at bounding box center [44, 236] width 81 height 5
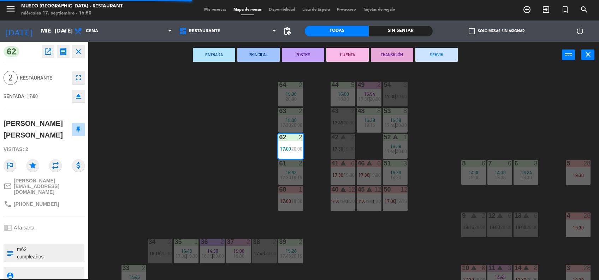
click at [64, 234] on div at bounding box center [44, 236] width 81 height 5
click at [178, 191] on div "44 5 16:00 18:30 49 2 15:54 17:30 | 20:00 54 3 17:30 | 20:00 64 2 15:30 20:00 4…" at bounding box center [346, 174] width 505 height 211
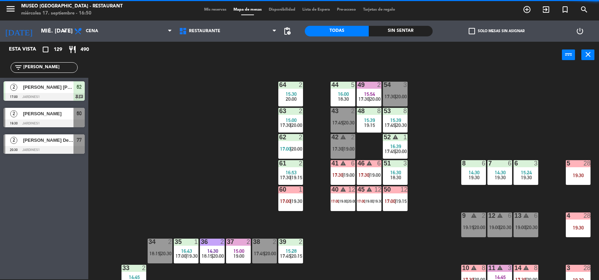
click at [54, 66] on input "[PERSON_NAME]" at bounding box center [50, 68] width 55 height 8
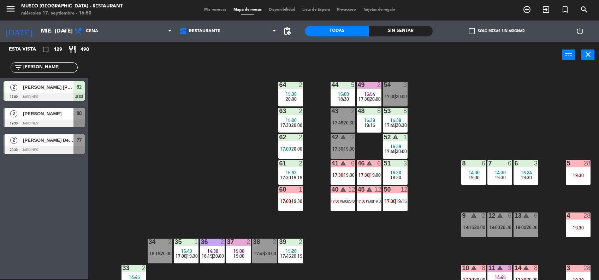
click at [54, 66] on input "[PERSON_NAME]" at bounding box center [50, 68] width 55 height 8
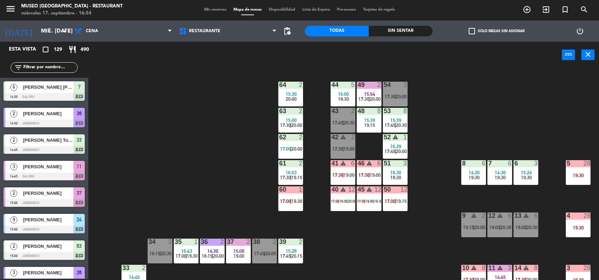
click at [404, 240] on div "44 5 16:00 18:30 49 2 15:54 17:30 | 20:00 54 3 17:30 | 20:00 64 2 15:30 20:00 4…" at bounding box center [346, 174] width 505 height 211
click at [290, 200] on span "17:00" at bounding box center [285, 201] width 11 height 6
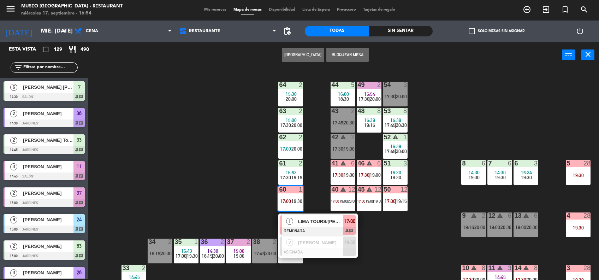
click at [311, 227] on div at bounding box center [318, 231] width 76 height 8
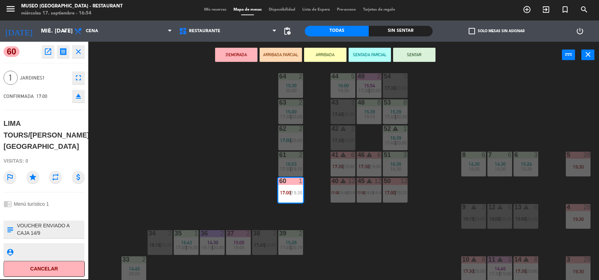
scroll to position [9, 0]
click at [46, 53] on icon "open_in_new" at bounding box center [48, 51] width 8 height 8
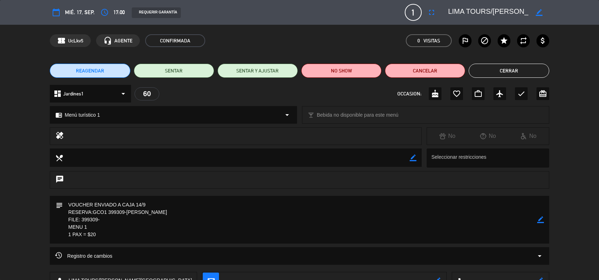
click at [526, 73] on button "Cerrar" at bounding box center [509, 71] width 80 height 14
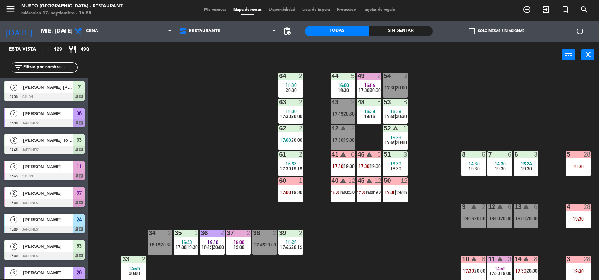
scroll to position [1, 0]
click at [288, 192] on span "17:00" at bounding box center [285, 192] width 11 height 6
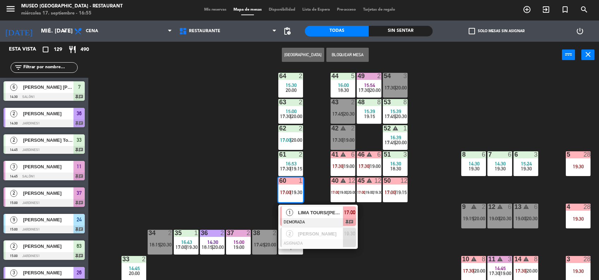
click at [308, 219] on div at bounding box center [318, 222] width 76 height 8
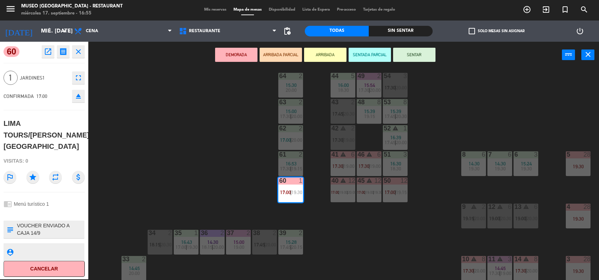
click at [18, 223] on textarea at bounding box center [49, 229] width 67 height 15
type textarea "m60 llegó 16:55 VOUCHER ENVIADO A CAJA 14/9 RESERVA:GCO1 399309-[PERSON_NAME] F…"
click at [73, 205] on div "chrome_reader_mode Menú turístico 1" at bounding box center [44, 203] width 81 height 13
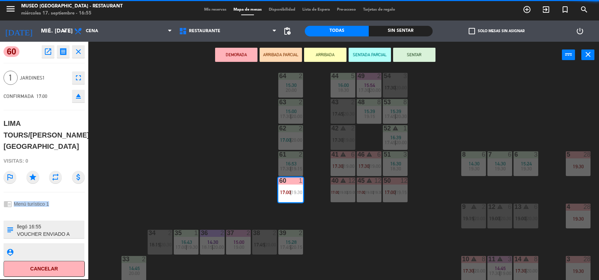
click at [73, 205] on div "chrome_reader_mode Menú turístico 1" at bounding box center [44, 203] width 81 height 13
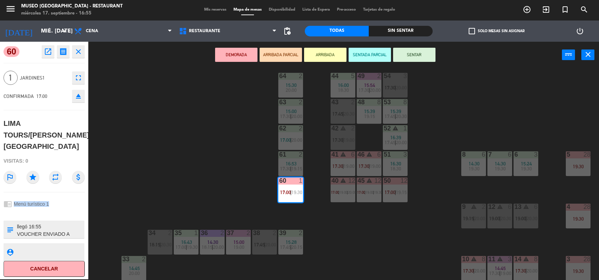
click at [73, 205] on div "chrome_reader_mode Menú turístico 1" at bounding box center [44, 203] width 81 height 13
click at [418, 55] on button "SENTAR" at bounding box center [414, 55] width 42 height 14
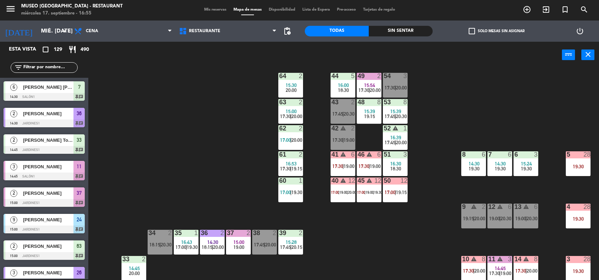
scroll to position [1, 0]
click at [44, 65] on input "text" at bounding box center [50, 68] width 55 height 8
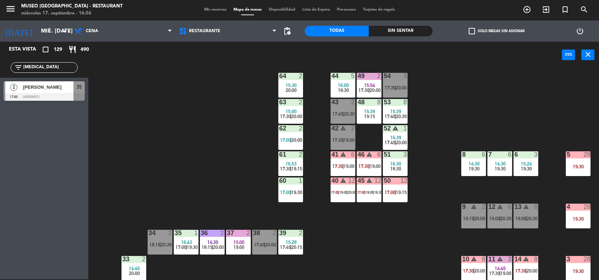
type input "[MEDICAL_DATA]"
click at [72, 92] on div "[PERSON_NAME]" at bounding box center [47, 87] width 51 height 12
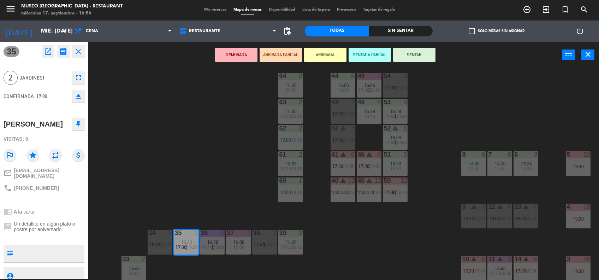
click at [287, 55] on button "ARRIBADA PARCIAL" at bounding box center [281, 55] width 42 height 14
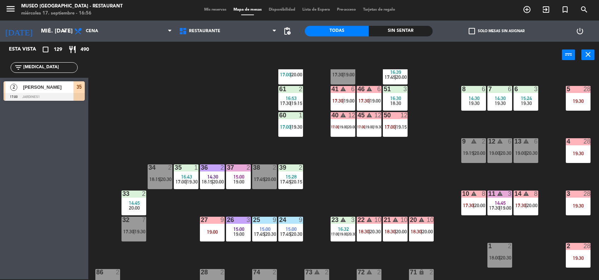
scroll to position [75, 0]
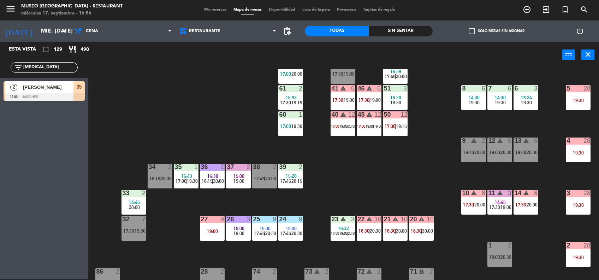
click at [170, 176] on span "20:30" at bounding box center [166, 179] width 11 height 6
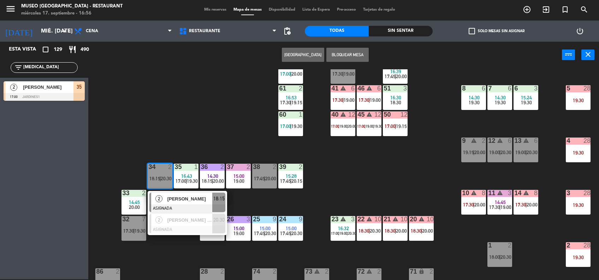
click at [178, 191] on div "2 [PERSON_NAME] ASIGNADA 18:15" at bounding box center [187, 202] width 79 height 23
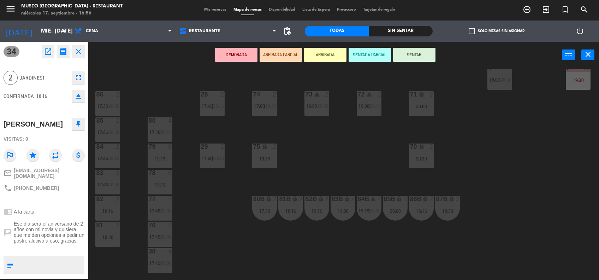
scroll to position [266, 0]
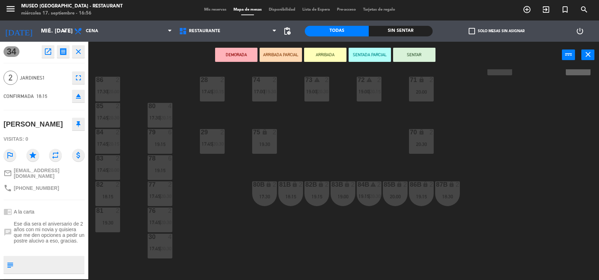
click at [263, 146] on div "19:30" at bounding box center [264, 144] width 25 height 5
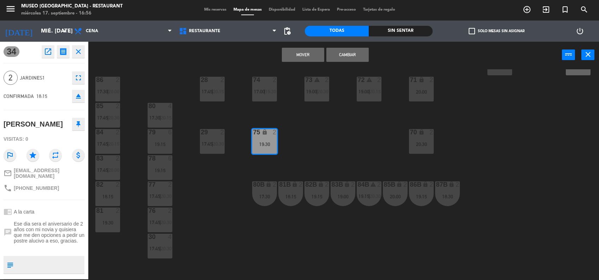
click at [295, 57] on button "Mover" at bounding box center [303, 55] width 42 height 14
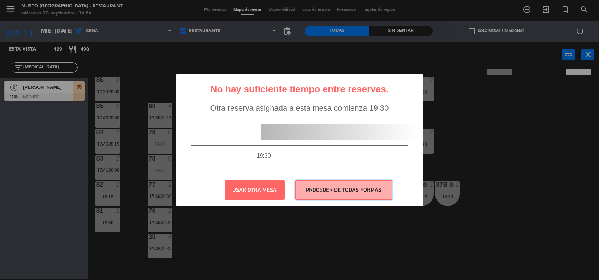
click at [314, 183] on button "PROCEDER DE TODAS FORMAS" at bounding box center [343, 189] width 97 height 19
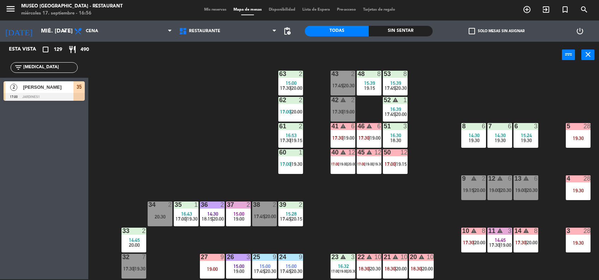
scroll to position [37, 0]
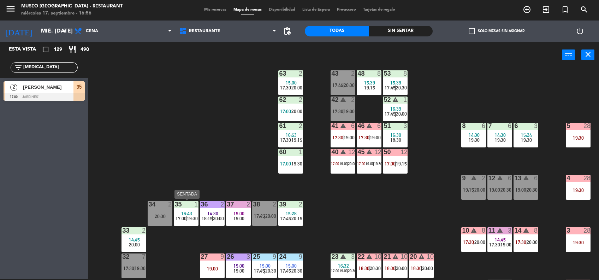
click at [188, 214] on span "16:43" at bounding box center [186, 214] width 11 height 6
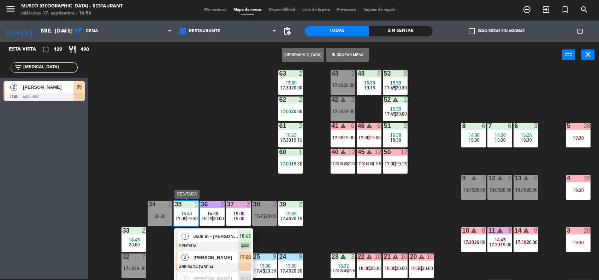
click at [197, 257] on span "[PERSON_NAME]" at bounding box center [216, 257] width 45 height 7
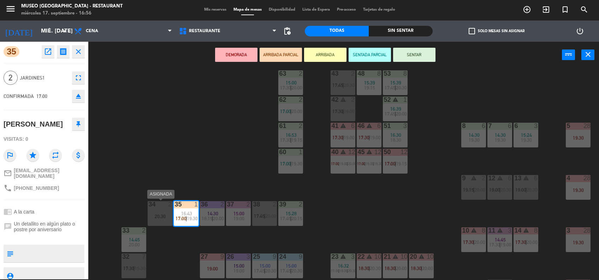
click at [163, 212] on div "34 2 20:30" at bounding box center [160, 213] width 25 height 25
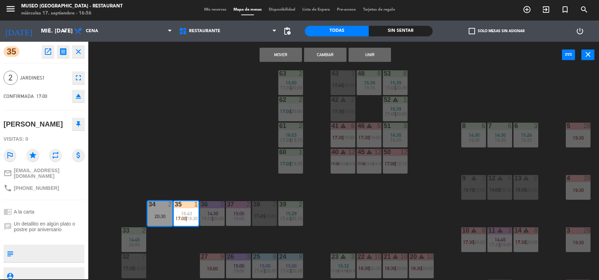
click at [285, 54] on button "Mover" at bounding box center [281, 55] width 42 height 14
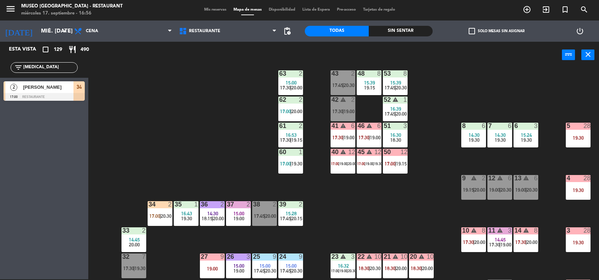
click at [151, 189] on div "44 5 16:00 18:30 49 2 15:54 17:30 | 20:00 54 3 17:30 | 20:00 64 2 15:30 20:00 4…" at bounding box center [346, 174] width 505 height 211
click at [168, 222] on div "34 2 17:00 | 20:30" at bounding box center [160, 213] width 25 height 25
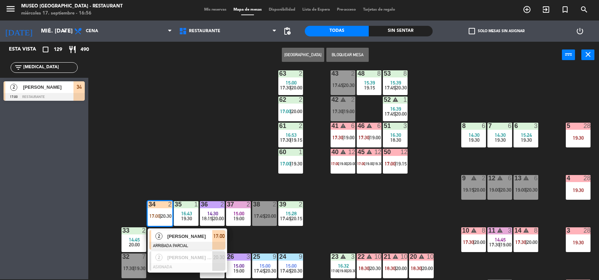
click at [175, 229] on div "2 [PERSON_NAME] ARRIBADA PARCIAL 17:00" at bounding box center [187, 239] width 79 height 23
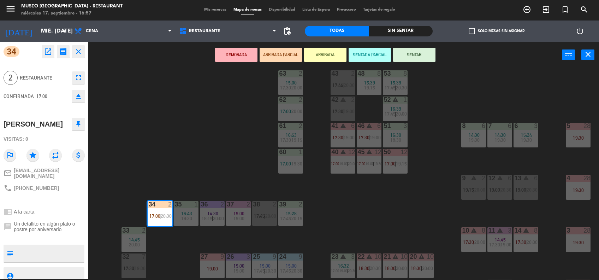
click at [73, 246] on textarea at bounding box center [49, 253] width 67 height 15
type textarea "m34"
click at [78, 195] on div "34 open_in_new receipt 5:00 PM mié., [DATE] 2 personas [PERSON_NAME][GEOGRAPHIC…" at bounding box center [44, 160] width 88 height 237
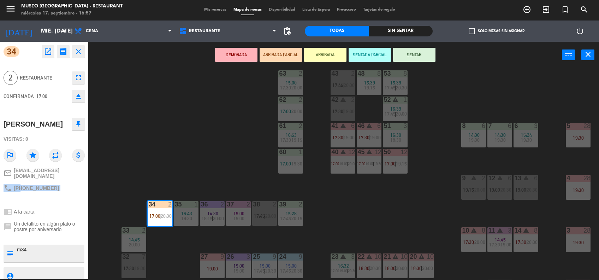
click at [404, 61] on button "SENTAR" at bounding box center [414, 55] width 42 height 14
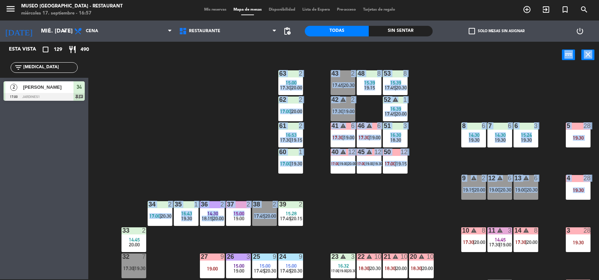
drag, startPoint x: 404, startPoint y: 61, endPoint x: 248, endPoint y: 209, distance: 214.7
click at [248, 209] on div "power_input close 44 5 16:00 18:30 49 2 15:54 17:30 | 20:00 54 3 17:30 | 20:00 …" at bounding box center [299, 161] width 599 height 238
click at [248, 209] on div "37 2 15:00 19:00" at bounding box center [238, 213] width 25 height 25
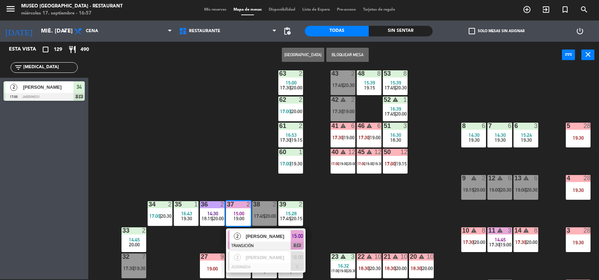
click at [259, 232] on span "[PERSON_NAME]" at bounding box center [268, 235] width 45 height 7
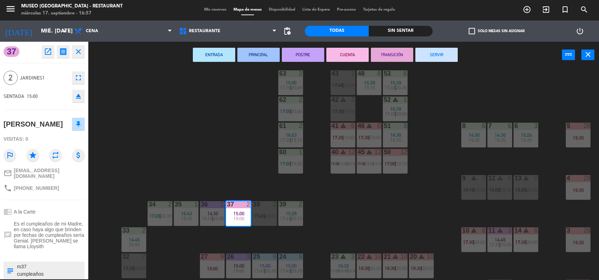
click at [429, 58] on button "SERVIR" at bounding box center [437, 55] width 42 height 14
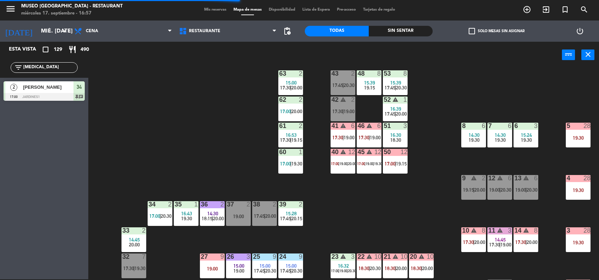
click at [304, 160] on div "44 5 16:00 18:30 49 2 15:54 17:30 | 20:00 54 3 17:30 | 20:00 64 2 15:30 20:00 4…" at bounding box center [346, 174] width 505 height 211
click at [301, 158] on div "60 1 17:00 | 19:30" at bounding box center [290, 161] width 25 height 25
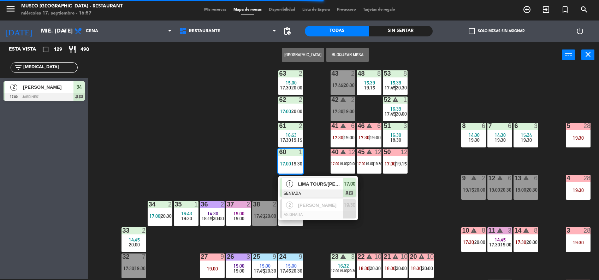
click at [314, 181] on span "LIMA TOURS/[PERSON_NAME][GEOGRAPHIC_DATA]" at bounding box center [320, 183] width 45 height 7
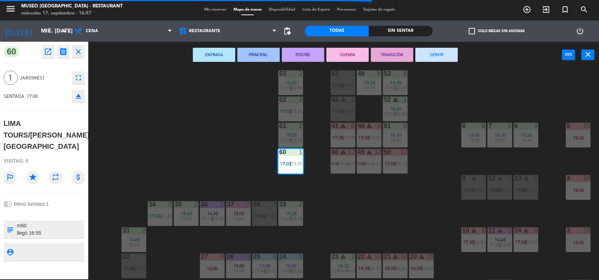
click at [468, 183] on div "9 warning 2 19:15 | 20:00" at bounding box center [473, 187] width 25 height 25
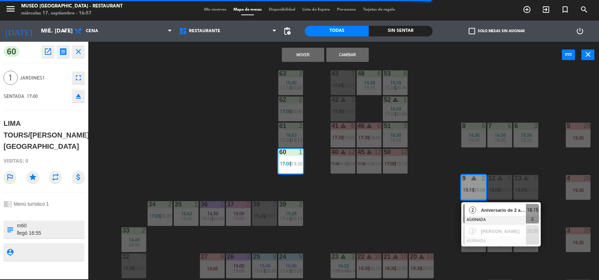
click at [310, 57] on button "Mover" at bounding box center [303, 55] width 42 height 14
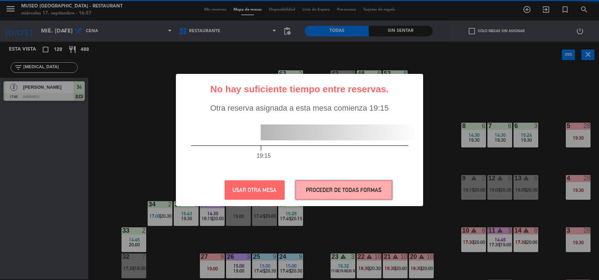
click at [385, 190] on button "PROCEDER DE TODAS FORMAS" at bounding box center [343, 189] width 97 height 19
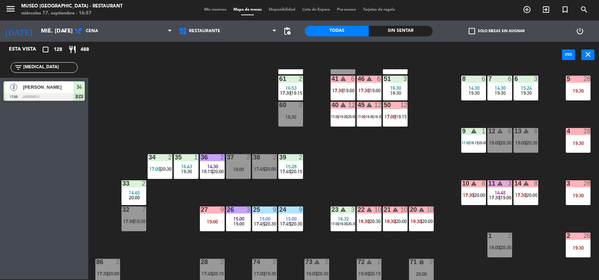
scroll to position [85, 0]
click at [42, 68] on input "[MEDICAL_DATA]" at bounding box center [50, 68] width 55 height 8
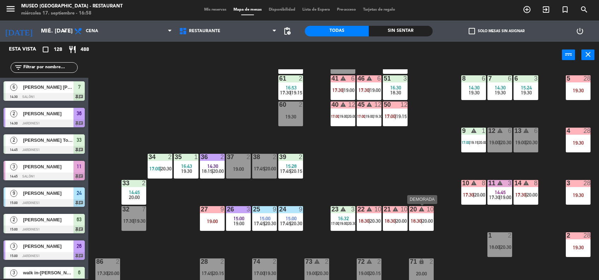
click at [417, 222] on span "18:30" at bounding box center [416, 221] width 11 height 6
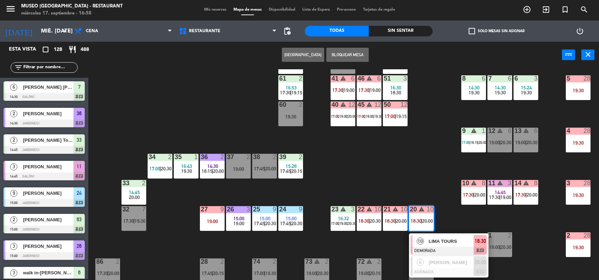
click at [429, 238] on span "LIMA TOURS" at bounding box center [451, 240] width 45 height 7
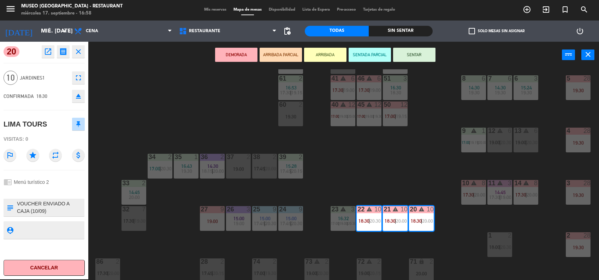
click at [49, 48] on icon "open_in_new" at bounding box center [48, 51] width 8 height 8
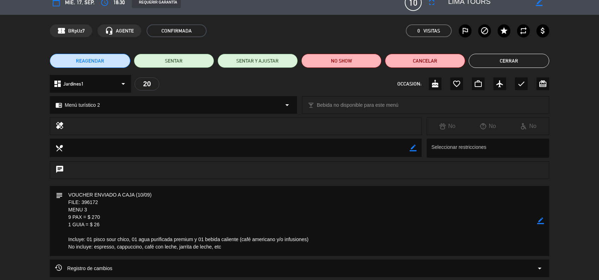
scroll to position [0, 0]
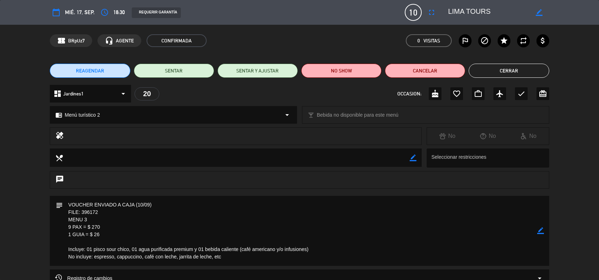
click at [509, 75] on button "Cerrar" at bounding box center [509, 71] width 80 height 14
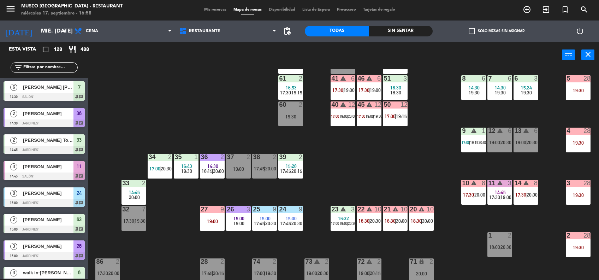
scroll to position [1, 0]
click at [432, 215] on div "20 warning 10 18:30 | 20:00" at bounding box center [421, 218] width 25 height 25
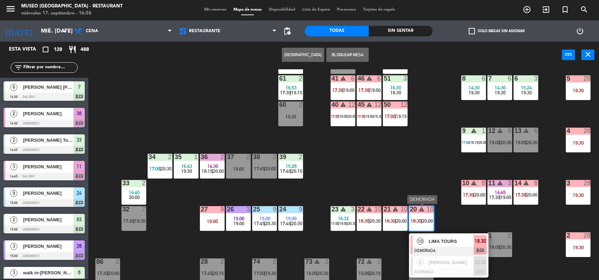
click at [447, 247] on div at bounding box center [449, 251] width 76 height 8
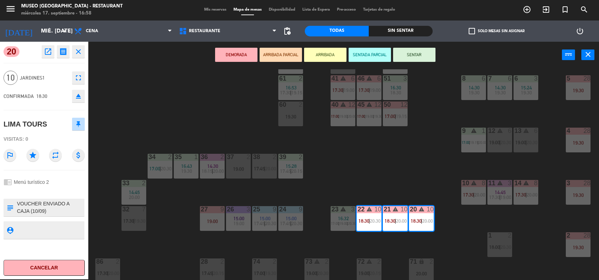
click at [48, 56] on button "open_in_new" at bounding box center [48, 51] width 13 height 13
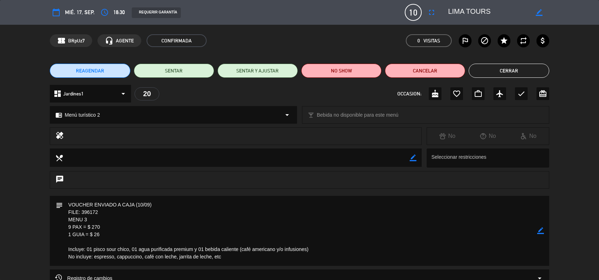
click at [489, 73] on button "Cerrar" at bounding box center [509, 71] width 80 height 14
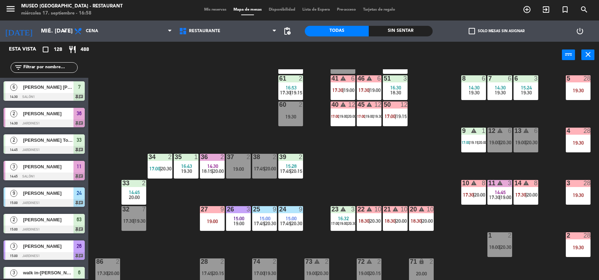
scroll to position [0, 0]
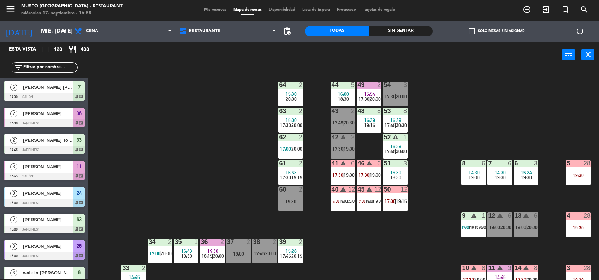
click at [56, 70] on input "text" at bounding box center [50, 68] width 55 height 8
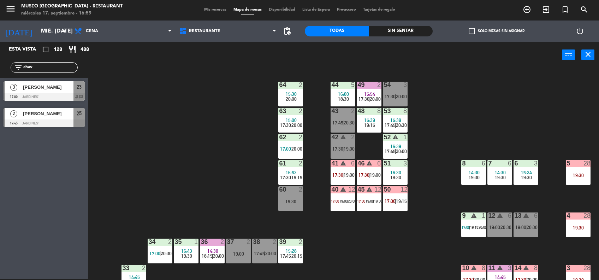
type input "chav"
click at [64, 91] on div "[PERSON_NAME]" at bounding box center [47, 87] width 51 height 12
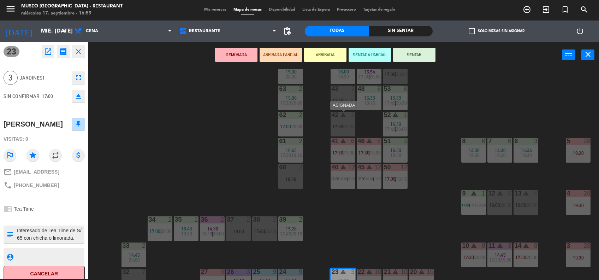
scroll to position [22, 0]
click at [342, 105] on div "43 2 17:45 | 20:30" at bounding box center [343, 98] width 25 height 25
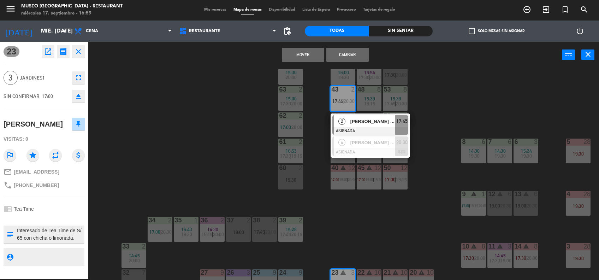
click at [356, 51] on button "Cambiar" at bounding box center [347, 55] width 42 height 14
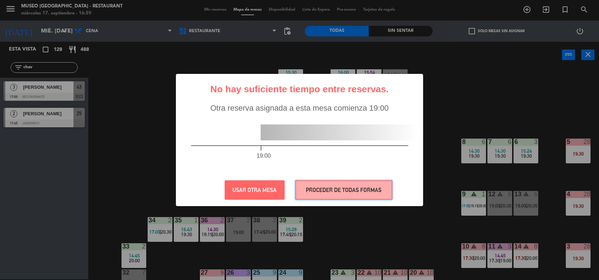
click at [359, 189] on button "PROCEDER DE TODAS FORMAS" at bounding box center [343, 189] width 97 height 19
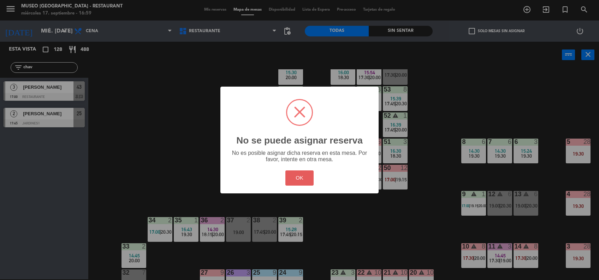
click at [294, 173] on button "OK" at bounding box center [299, 177] width 29 height 15
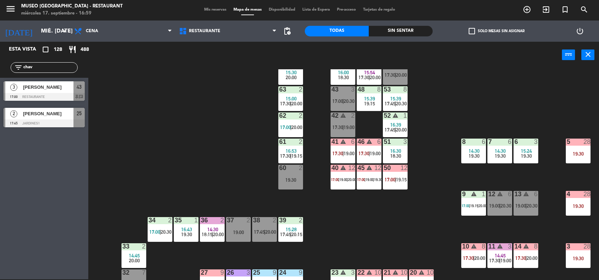
click at [60, 89] on span "[PERSON_NAME]" at bounding box center [48, 86] width 51 height 7
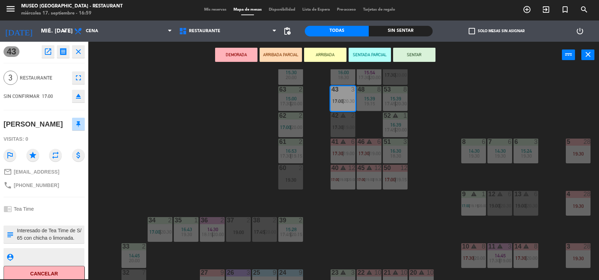
click at [42, 52] on button "open_in_new" at bounding box center [48, 51] width 13 height 13
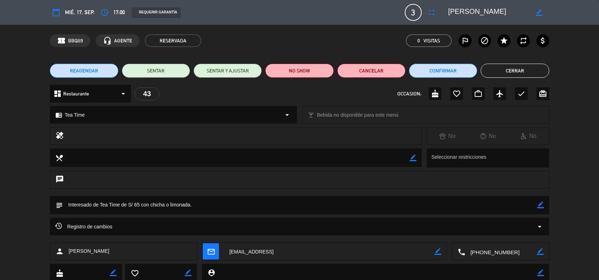
click at [498, 71] on button "Cerrar" at bounding box center [515, 71] width 68 height 14
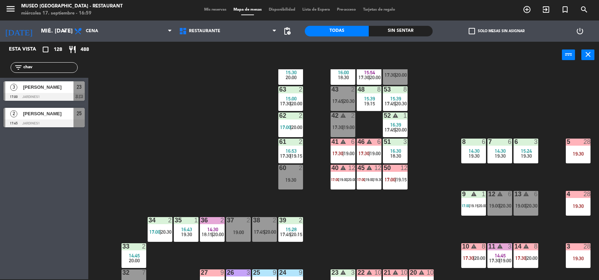
click at [57, 96] on div at bounding box center [44, 97] width 81 height 8
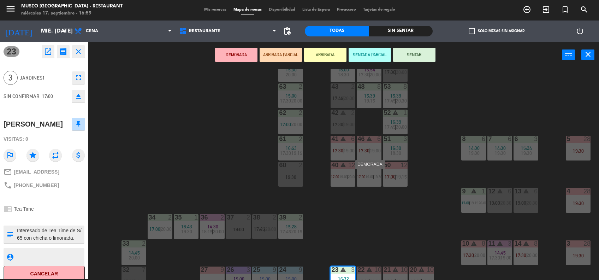
scroll to position [13, 0]
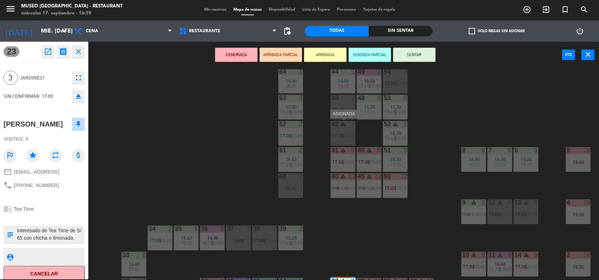
click at [346, 139] on div "42 warning 2 17:30 | 19:00" at bounding box center [343, 133] width 25 height 25
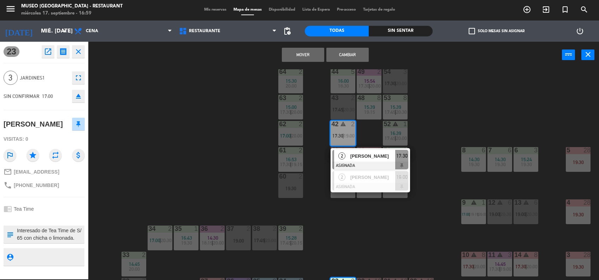
click at [351, 57] on button "Cambiar" at bounding box center [347, 55] width 42 height 14
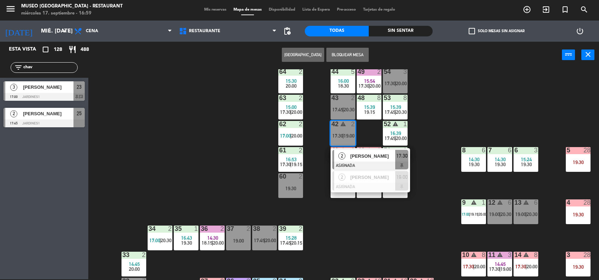
click at [361, 157] on span "[PERSON_NAME]" at bounding box center [373, 155] width 45 height 7
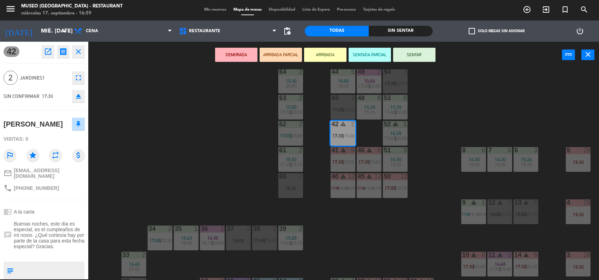
click at [187, 178] on div "44 5 16:00 18:30 49 2 15:54 17:30 | 20:00 54 3 17:30 | 20:00 64 2 15:30 20:00 4…" at bounding box center [346, 174] width 505 height 211
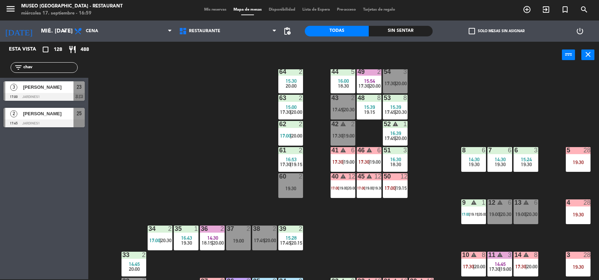
click at [59, 97] on div at bounding box center [44, 97] width 81 height 8
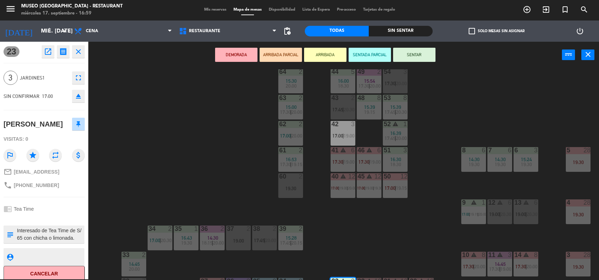
click at [236, 176] on div "44 5 16:00 18:30 49 2 15:54 17:30 | 20:00 54 3 17:30 | 20:00 64 2 15:30 20:00 4…" at bounding box center [346, 174] width 505 height 211
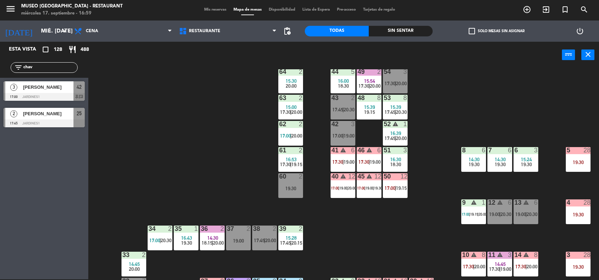
click at [340, 131] on div "42 3 17:00 | 19:00" at bounding box center [343, 133] width 25 height 25
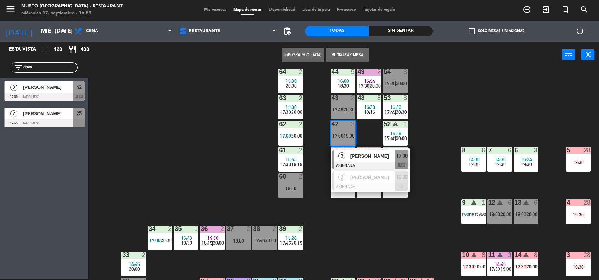
click at [356, 153] on span "[PERSON_NAME]" at bounding box center [373, 155] width 45 height 7
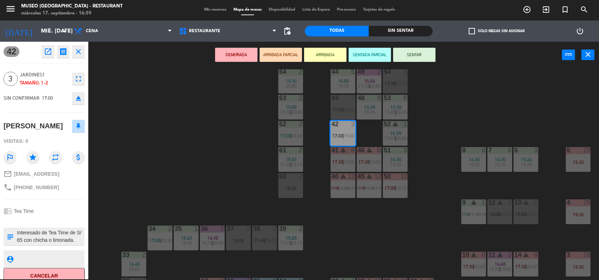
click at [18, 231] on textarea at bounding box center [49, 236] width 67 height 15
type textarea "m42 Interesado de Tea Time de S/ 65 con chicha o limonada."
click at [56, 206] on div "chrome_reader_mode Tea Time" at bounding box center [44, 210] width 81 height 13
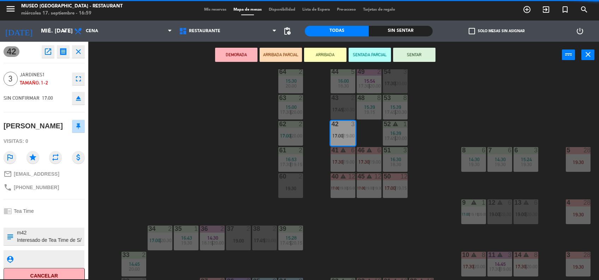
click at [56, 206] on div "chrome_reader_mode Tea Time" at bounding box center [44, 210] width 81 height 13
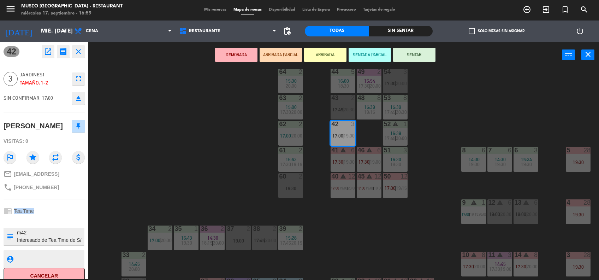
click at [56, 206] on div "chrome_reader_mode Tea Time" at bounding box center [44, 210] width 81 height 13
click at [291, 54] on button "ARRIBADA PARCIAL" at bounding box center [281, 55] width 42 height 14
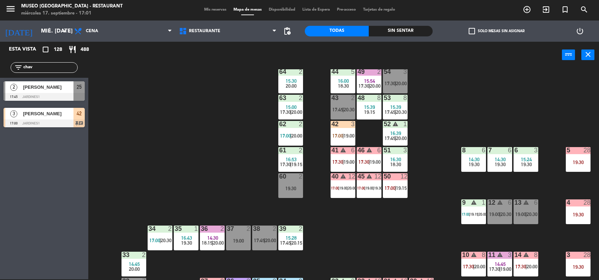
click at [413, 220] on div "44 5 16:00 18:30 49 2 15:54 17:30 | 20:00 54 3 17:30 | 20:00 64 2 15:30 20:00 4…" at bounding box center [346, 174] width 505 height 211
click at [479, 212] on span "|" at bounding box center [478, 214] width 1 height 4
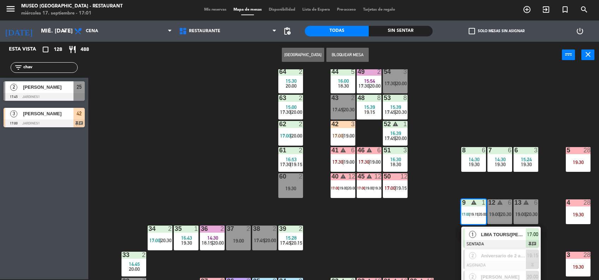
click at [486, 230] on div "LIMA TOURS/[PERSON_NAME][GEOGRAPHIC_DATA]" at bounding box center [504, 235] width 46 height 12
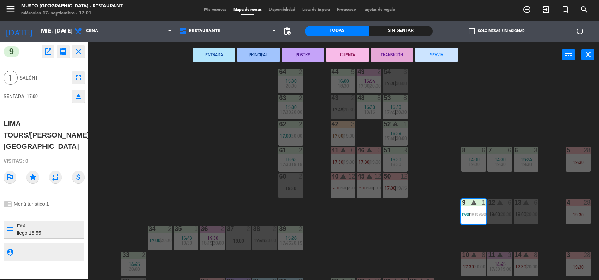
click at [213, 199] on div "44 5 16:00 18:30 49 2 15:54 17:30 | 20:00 54 3 17:30 | 20:00 64 2 15:30 20:00 4…" at bounding box center [346, 174] width 505 height 211
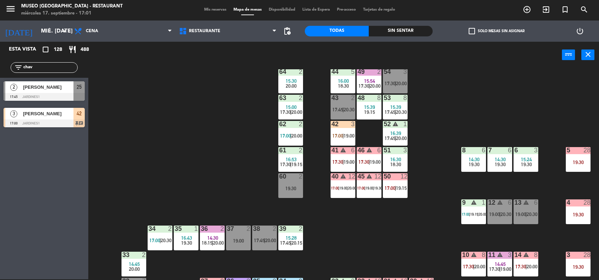
click at [343, 132] on div "42 3 17:00 | 19:00" at bounding box center [343, 133] width 25 height 25
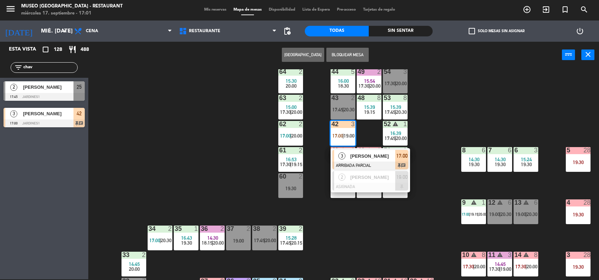
click at [364, 157] on span "[PERSON_NAME]" at bounding box center [373, 155] width 45 height 7
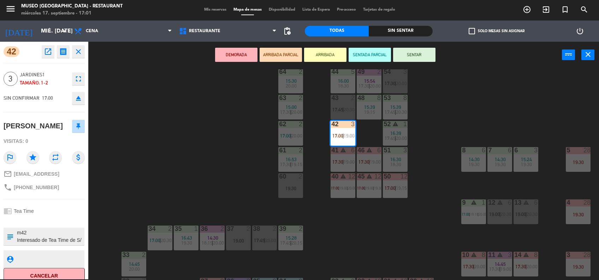
click at [44, 223] on div "42 open_in_new receipt 5:00 PM mié., [DATE] 3 personas [PERSON_NAME] Mesa 42 EX…" at bounding box center [44, 160] width 88 height 237
click at [418, 58] on button "SENTAR" at bounding box center [414, 55] width 42 height 14
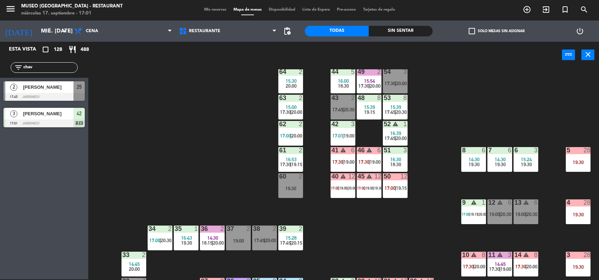
click at [49, 67] on input "chav" at bounding box center [50, 68] width 55 height 8
type input "kat"
click at [57, 90] on span "[PERSON_NAME] [PERSON_NAME]" at bounding box center [48, 86] width 51 height 7
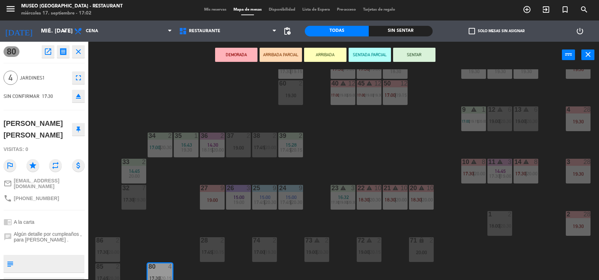
scroll to position [106, 0]
click at [216, 197] on div "19:00" at bounding box center [212, 199] width 25 height 5
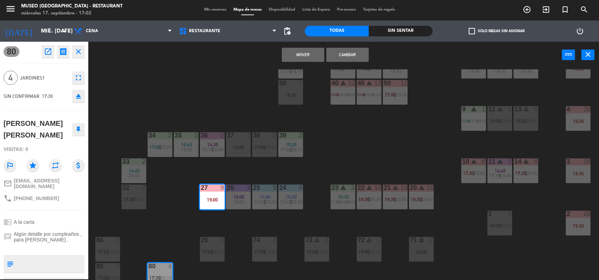
click at [317, 50] on button "Mover" at bounding box center [303, 55] width 42 height 14
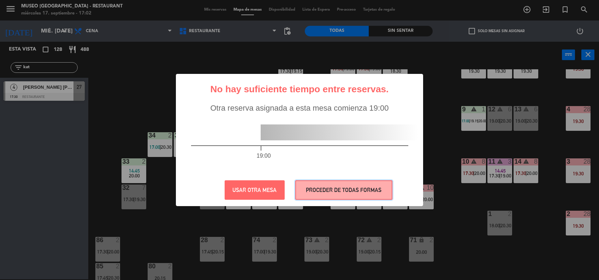
click at [335, 193] on button "PROCEDER DE TODAS FORMAS" at bounding box center [343, 189] width 97 height 19
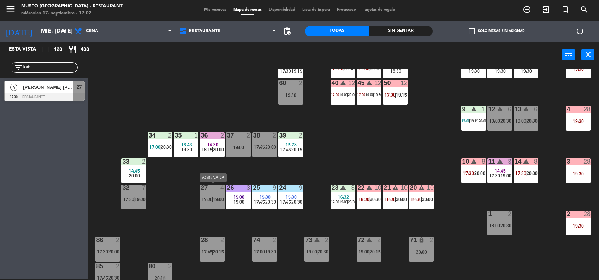
click at [212, 206] on div "27 4 17:30 | 19:00" at bounding box center [212, 196] width 25 height 25
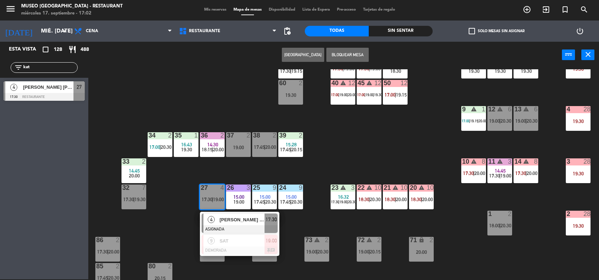
click at [230, 223] on span "[PERSON_NAME] [PERSON_NAME]" at bounding box center [242, 219] width 45 height 7
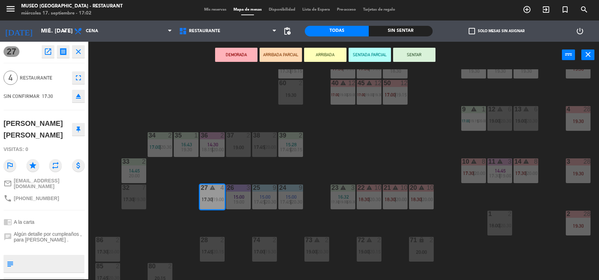
click at [42, 258] on textarea at bounding box center [49, 263] width 67 height 15
type textarea "m27"
click at [60, 207] on div "27 open_in_new receipt 5:30 PM mié., [DATE] 4 personas [PERSON_NAME] [PERSON_NA…" at bounding box center [44, 160] width 88 height 237
click at [423, 57] on button "SENTAR" at bounding box center [414, 55] width 42 height 14
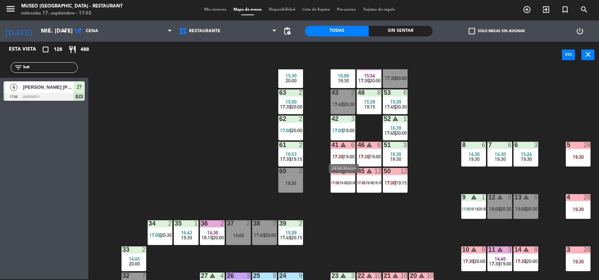
scroll to position [0, 0]
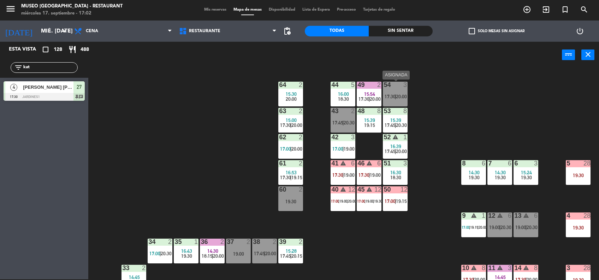
click at [390, 96] on span "17:30" at bounding box center [390, 97] width 11 height 6
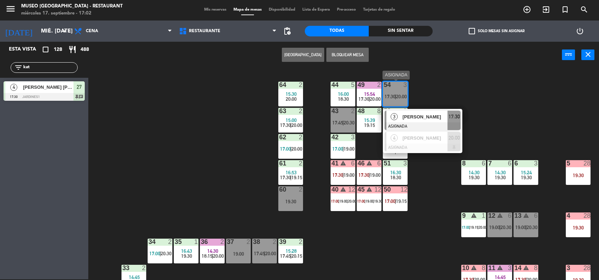
click at [409, 121] on div "[PERSON_NAME]" at bounding box center [425, 117] width 46 height 12
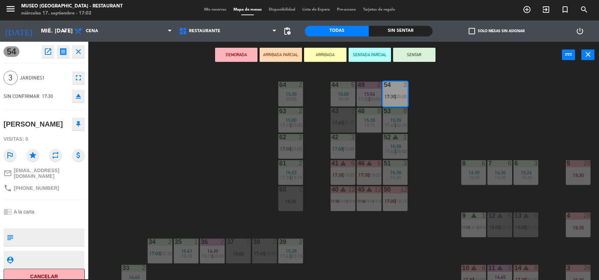
click at [435, 217] on div "44 5 16:00 18:30 49 2 15:54 17:30 | 20:00 54 3 17:30 | 20:00 64 2 15:30 20:00 4…" at bounding box center [346, 174] width 505 height 211
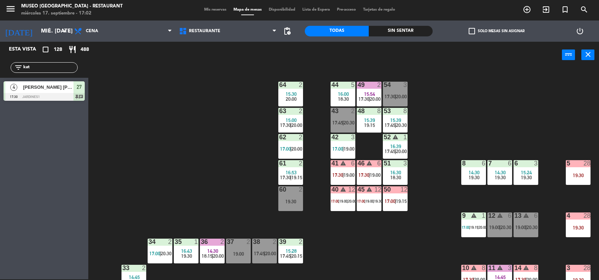
click at [398, 94] on span "20:00" at bounding box center [401, 97] width 11 height 6
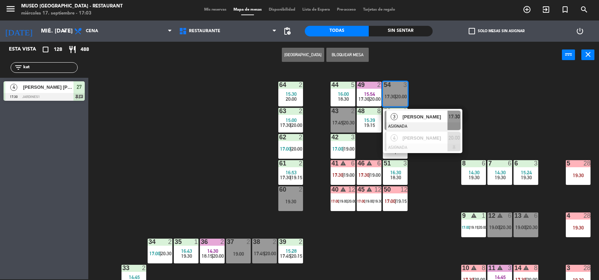
click at [434, 216] on div "44 5 16:00 18:30 49 2 15:54 17:30 | 20:00 54 3 17:30 | 20:00 3 [PERSON_NAME] AS…" at bounding box center [346, 174] width 505 height 211
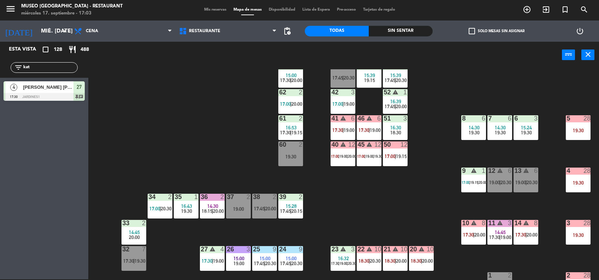
scroll to position [45, 0]
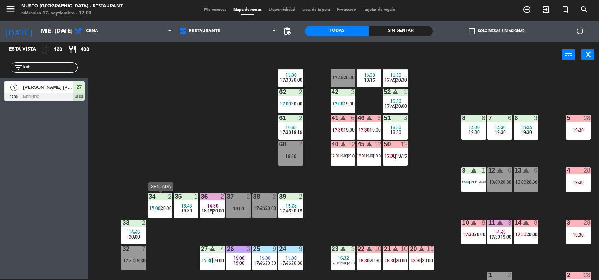
click at [151, 212] on div "34 2 17:00 | 20:30" at bounding box center [160, 205] width 25 height 25
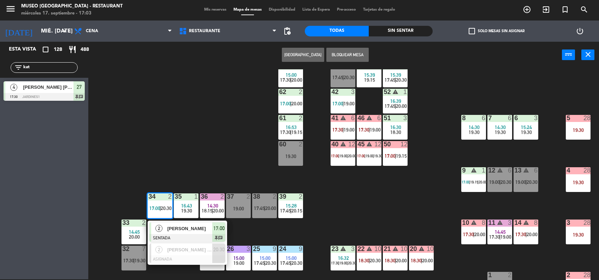
click at [194, 234] on div at bounding box center [187, 238] width 76 height 8
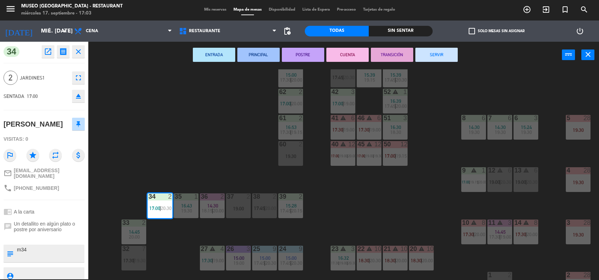
click at [451, 55] on button "SERVIR" at bounding box center [437, 55] width 42 height 14
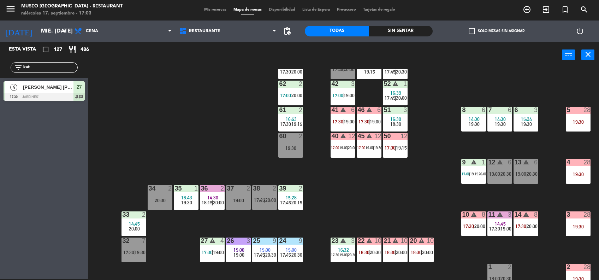
scroll to position [0, 0]
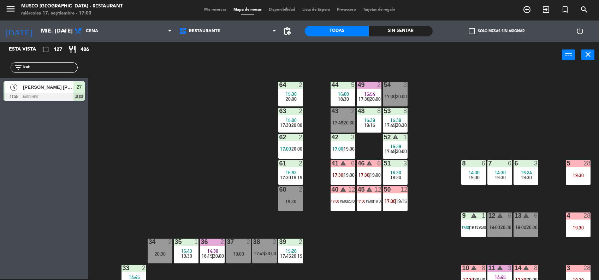
click at [41, 66] on input "kat" at bounding box center [50, 68] width 55 height 8
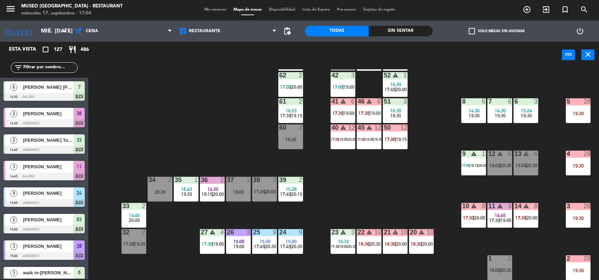
scroll to position [62, 0]
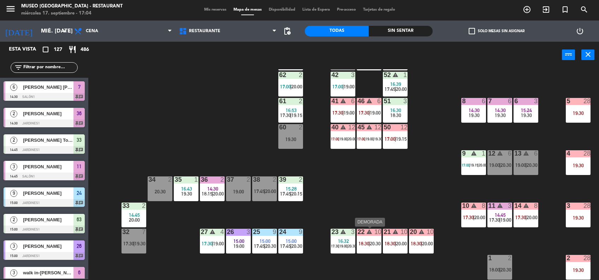
click at [373, 242] on span "20:30" at bounding box center [375, 244] width 11 height 6
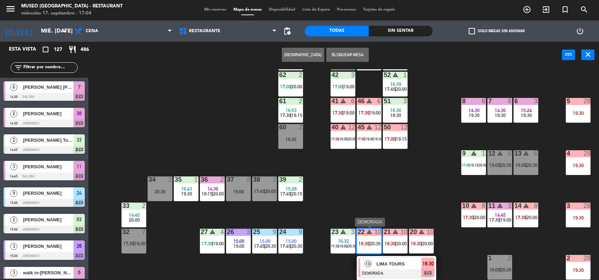
click at [389, 263] on span "LIMA TOURS" at bounding box center [399, 263] width 45 height 7
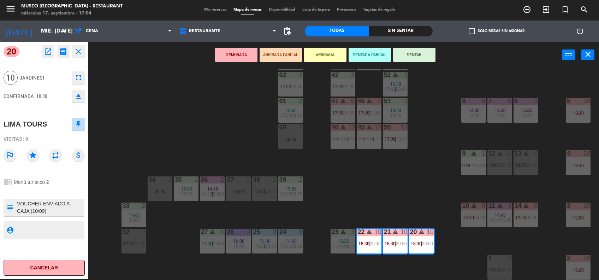
click at [45, 52] on icon "open_in_new" at bounding box center [48, 51] width 8 height 8
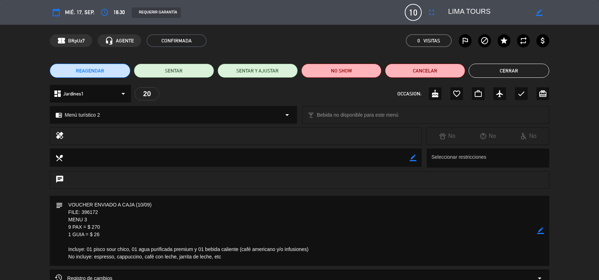
click at [511, 72] on button "Cerrar" at bounding box center [509, 71] width 80 height 14
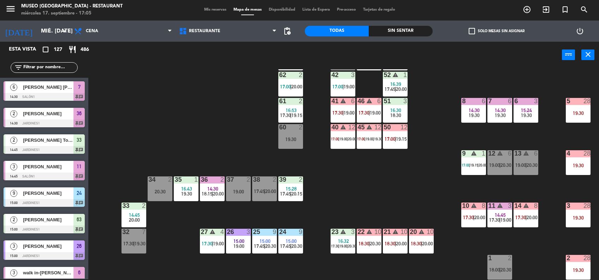
scroll to position [1, 0]
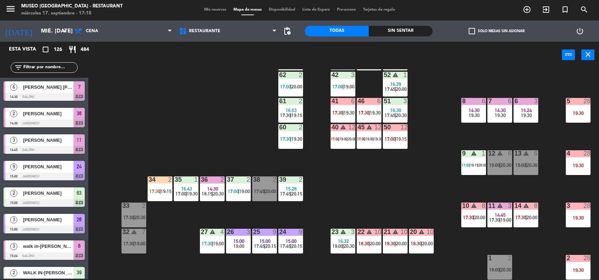
click at [207, 11] on span "Mis reservas" at bounding box center [215, 10] width 29 height 4
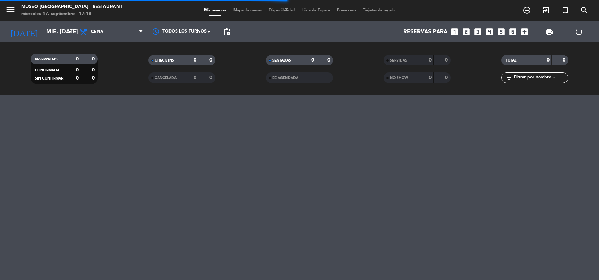
click at [408, 80] on div "NO SHOW" at bounding box center [401, 78] width 33 height 8
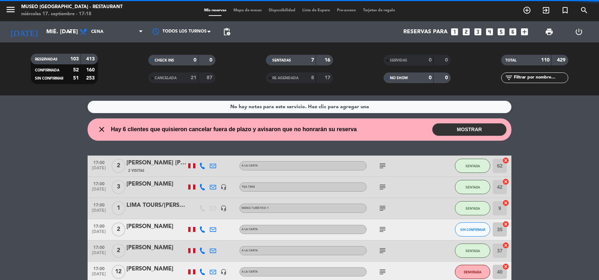
click at [405, 60] on span "SERVIDAS" at bounding box center [398, 61] width 17 height 4
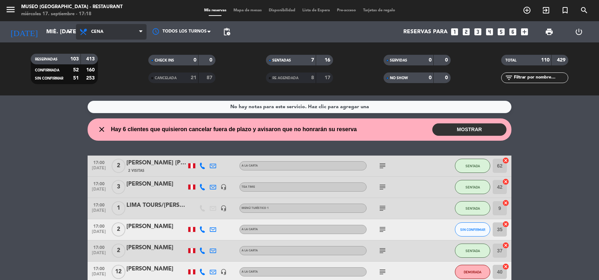
click at [116, 27] on span "Cena" at bounding box center [111, 32] width 71 height 16
click at [120, 35] on span "Cena" at bounding box center [111, 32] width 71 height 16
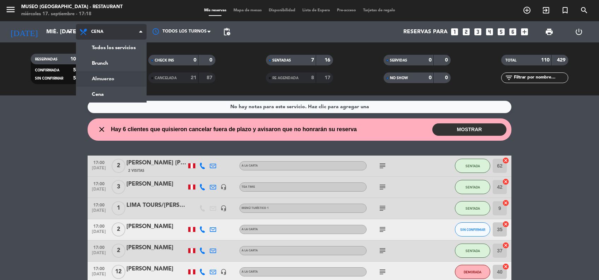
click at [127, 77] on div "menu [GEOGRAPHIC_DATA] - Restaurant miércoles 17. septiembre - 17:18 Mis reserv…" at bounding box center [299, 47] width 599 height 95
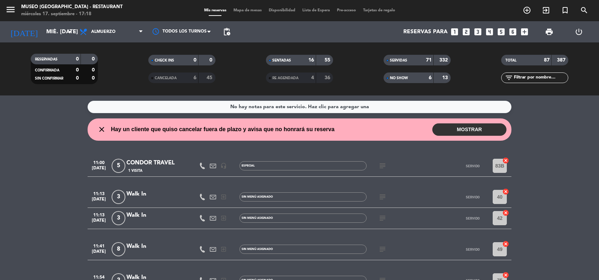
click at [550, 78] on input "text" at bounding box center [540, 78] width 55 height 8
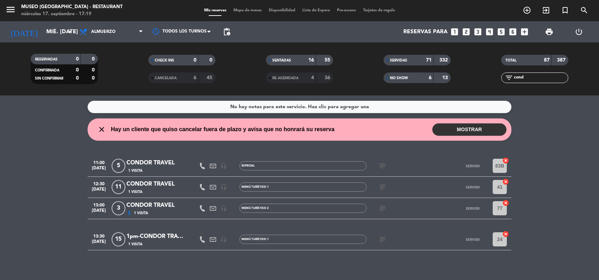
type input "cond"
click at [160, 163] on div "CONDOR TRAVEL" at bounding box center [156, 162] width 60 height 9
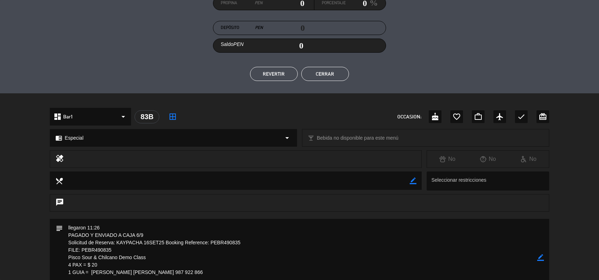
scroll to position [94, 0]
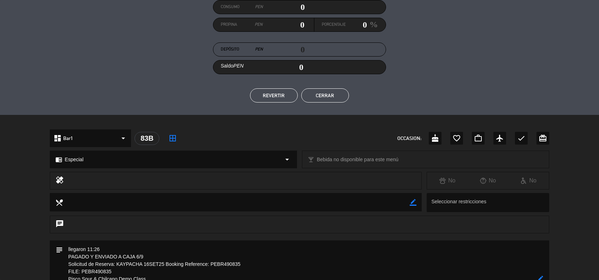
click at [328, 98] on button "Cerrar" at bounding box center [325, 95] width 48 height 14
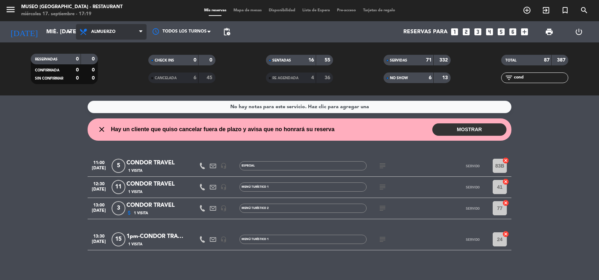
click at [119, 33] on span "Almuerzo" at bounding box center [111, 32] width 71 height 16
click at [442, 264] on div "No hay notas para este servicio. Haz clic para agregar una close Hay un cliente…" at bounding box center [299, 187] width 599 height 184
click at [166, 242] on div "1 Visita" at bounding box center [156, 244] width 60 height 6
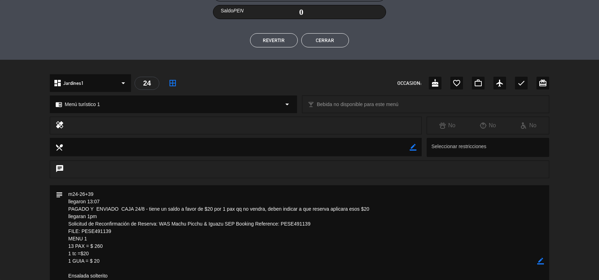
scroll to position [0, 0]
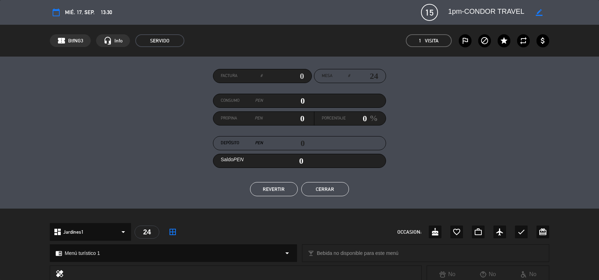
click at [338, 191] on button "Cerrar" at bounding box center [325, 189] width 48 height 14
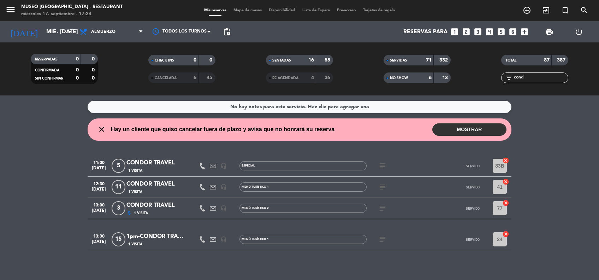
click at [252, 13] on div "Mis reservas Mapa de mesas Disponibilidad Lista de Espera Pre-acceso Tarjetas d…" at bounding box center [300, 10] width 198 height 6
click at [247, 14] on div "menu [GEOGRAPHIC_DATA] - Restaurant miércoles 17. septiembre - 17:24 Mis reserv…" at bounding box center [299, 10] width 599 height 21
click at [246, 13] on div "Mis reservas Mapa de mesas Disponibilidad Lista de Espera Pre-acceso Tarjetas d…" at bounding box center [300, 10] width 198 height 6
click at [245, 11] on span "Mapa de mesas" at bounding box center [247, 10] width 35 height 4
